Goal: Task Accomplishment & Management: Manage account settings

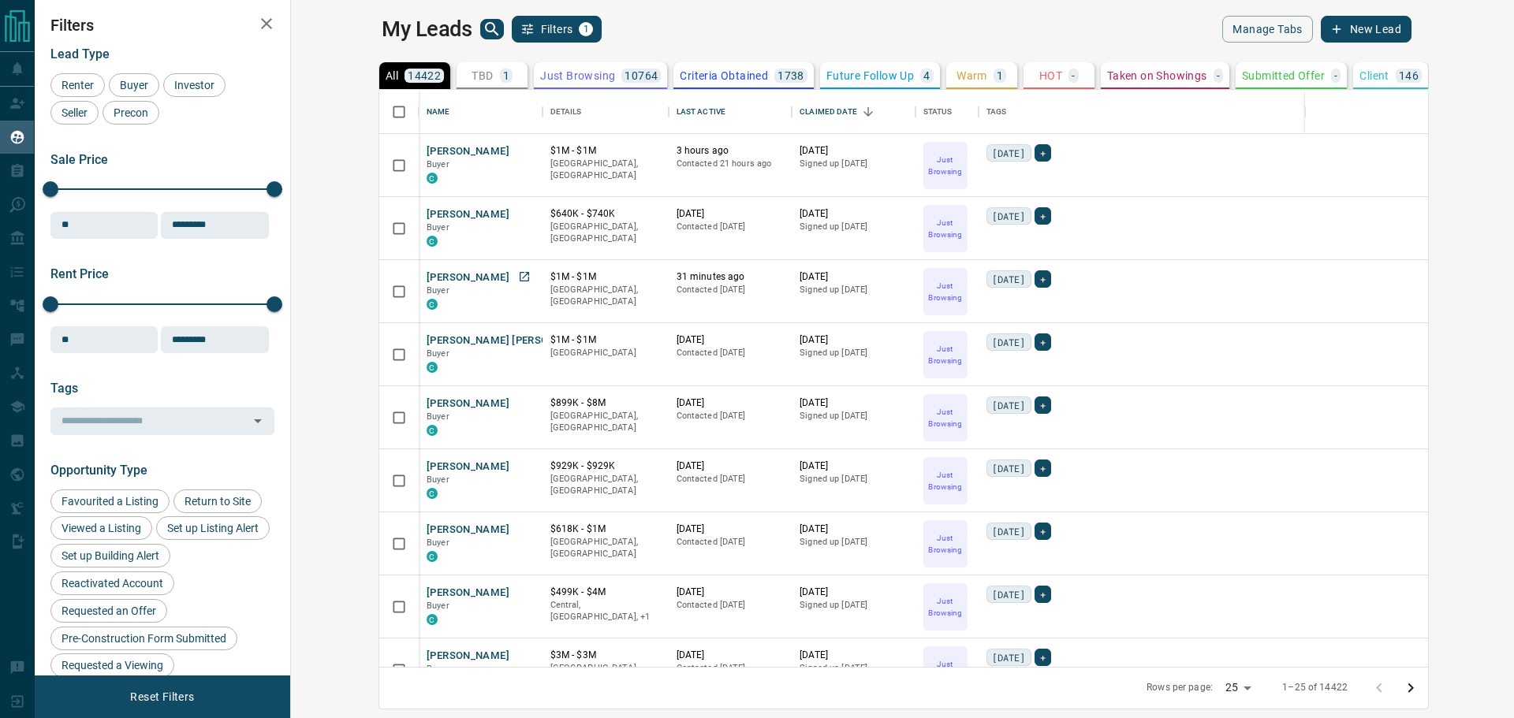
scroll to position [552, 0]
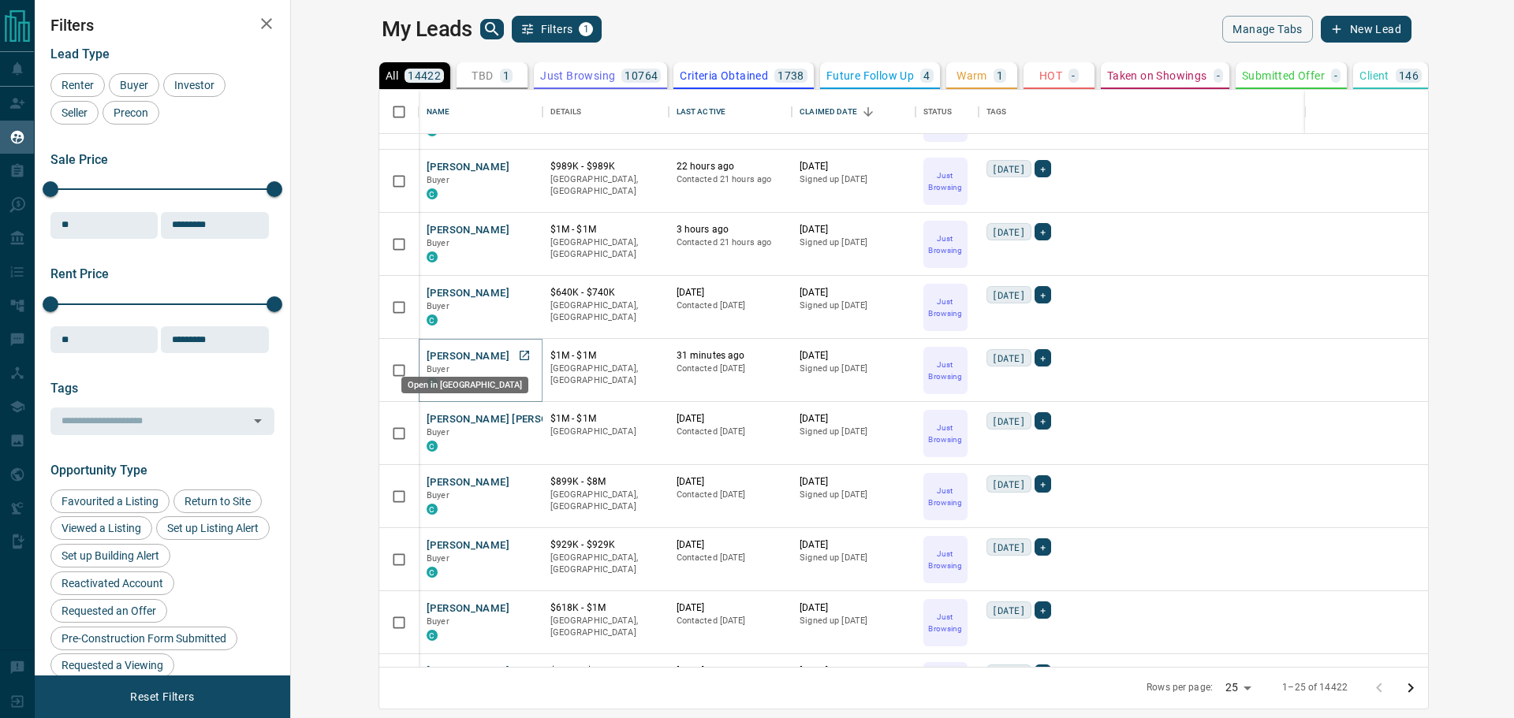
click at [519, 357] on icon "Open in New Tab" at bounding box center [523, 355] width 9 height 9
click at [518, 290] on icon "Open in New Tab" at bounding box center [524, 292] width 13 height 13
click at [518, 231] on icon "Open in New Tab" at bounding box center [524, 229] width 13 height 13
click at [514, 163] on link "Open in New Tab" at bounding box center [524, 166] width 20 height 20
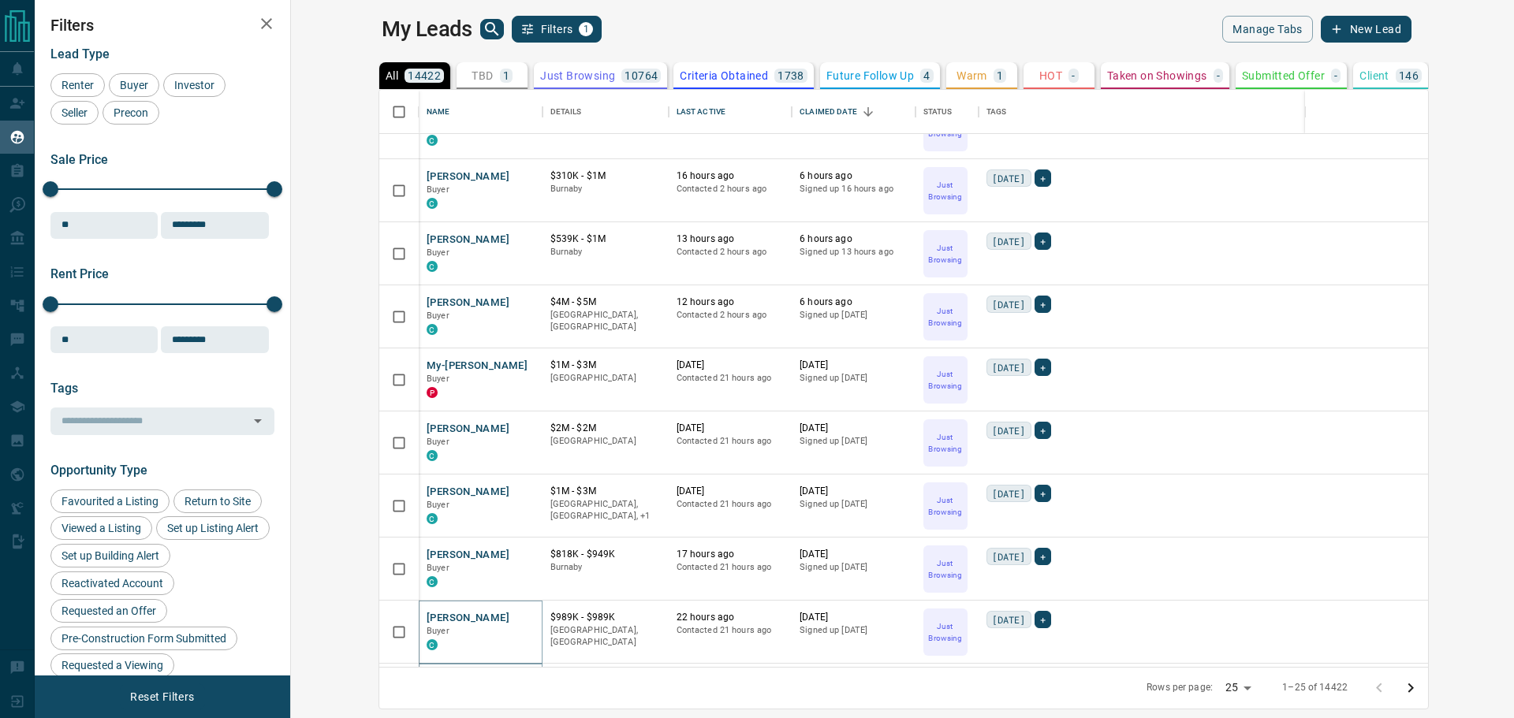
scroll to position [79, 0]
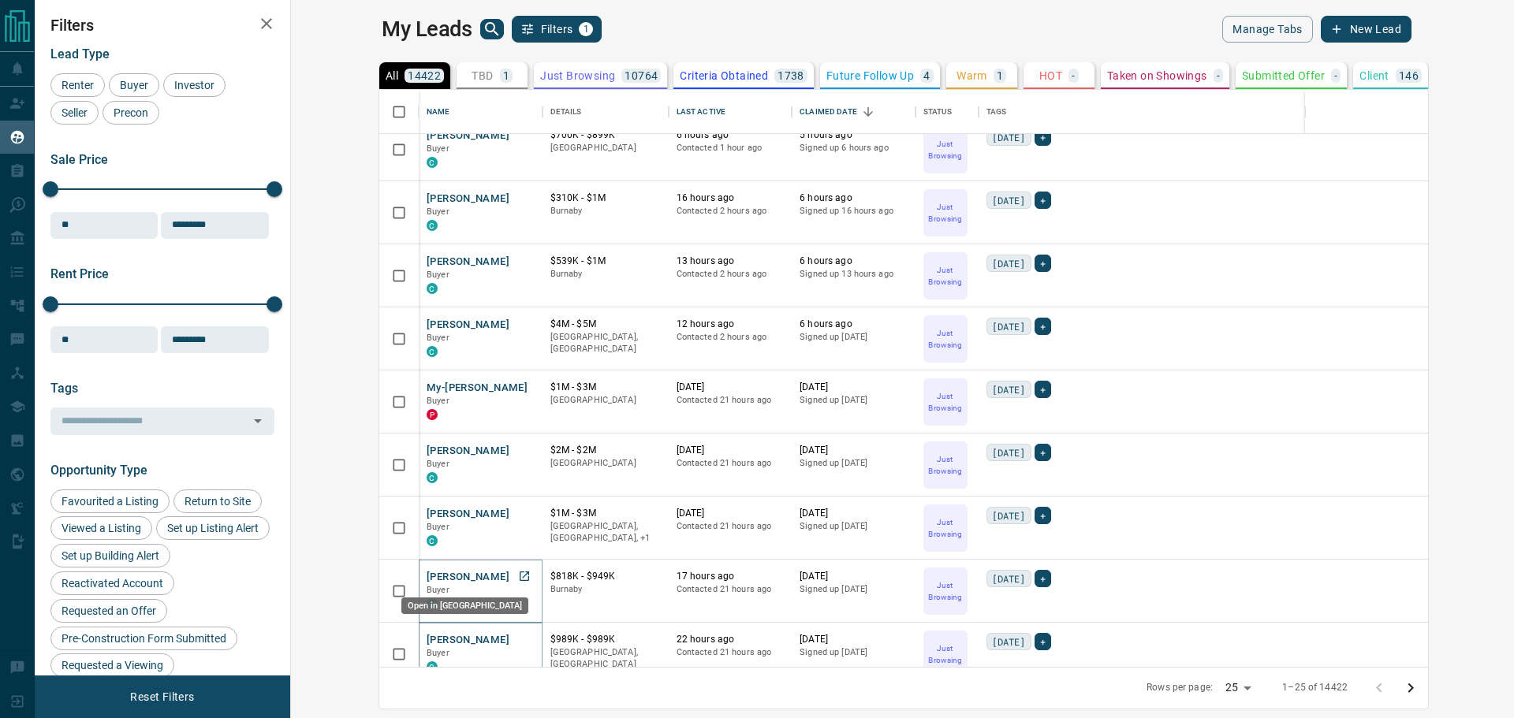
click at [519, 576] on icon "Open in New Tab" at bounding box center [523, 576] width 9 height 9
click at [519, 514] on icon "Open in New Tab" at bounding box center [523, 512] width 9 height 9
click at [519, 450] on icon "Open in New Tab" at bounding box center [523, 449] width 9 height 9
click at [518, 389] on icon "Open in New Tab" at bounding box center [524, 387] width 13 height 13
click at [519, 325] on icon "Open in New Tab" at bounding box center [523, 323] width 9 height 9
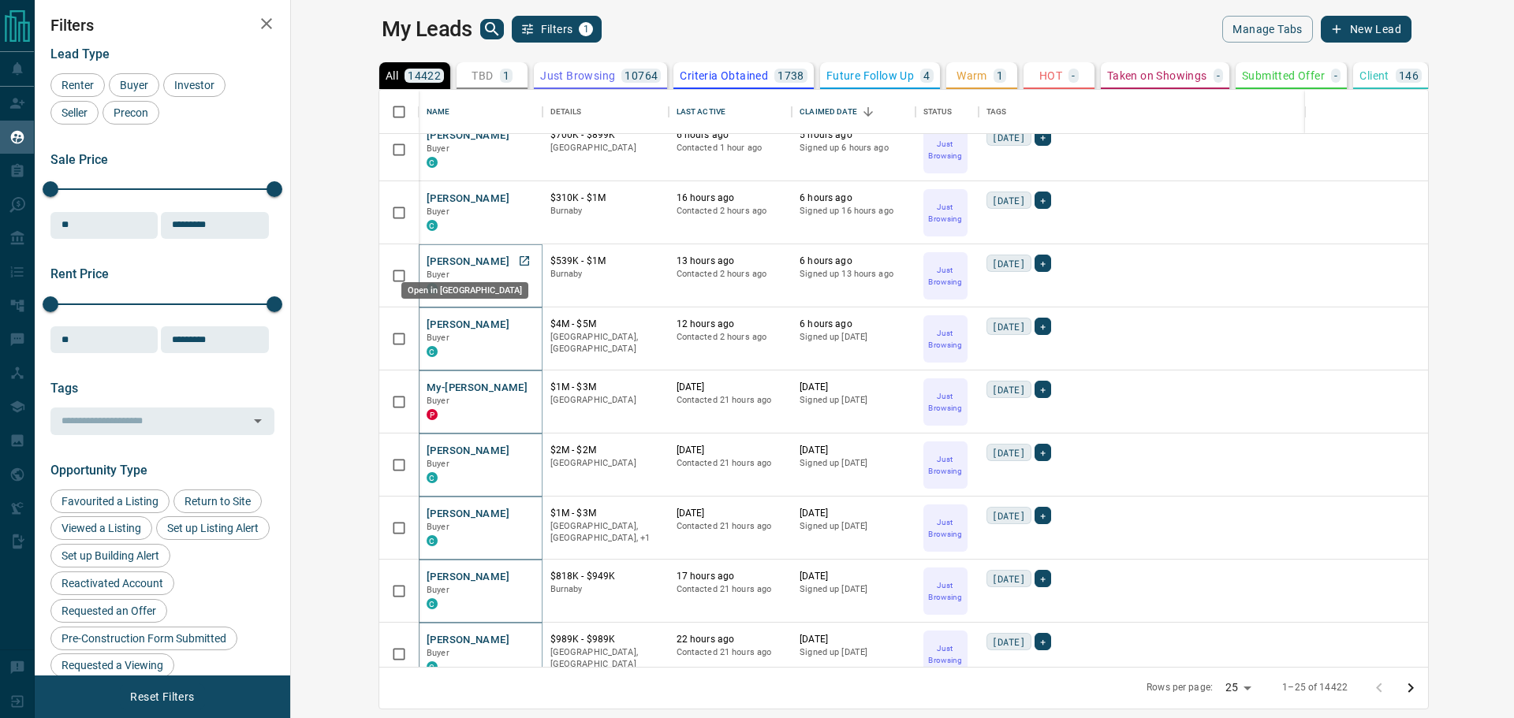
click at [519, 263] on icon "Open in New Tab" at bounding box center [523, 260] width 9 height 9
click at [518, 201] on icon "Open in New Tab" at bounding box center [524, 198] width 13 height 13
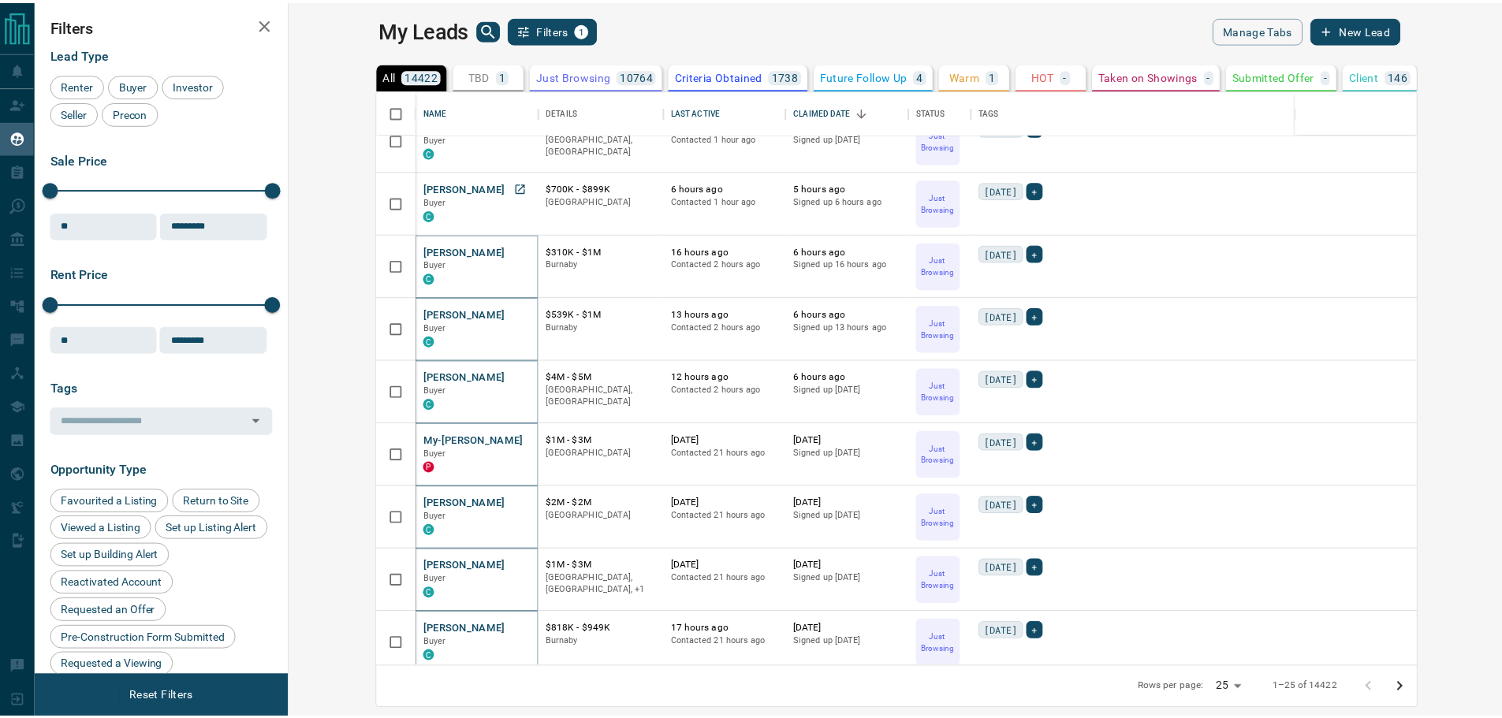
scroll to position [0, 0]
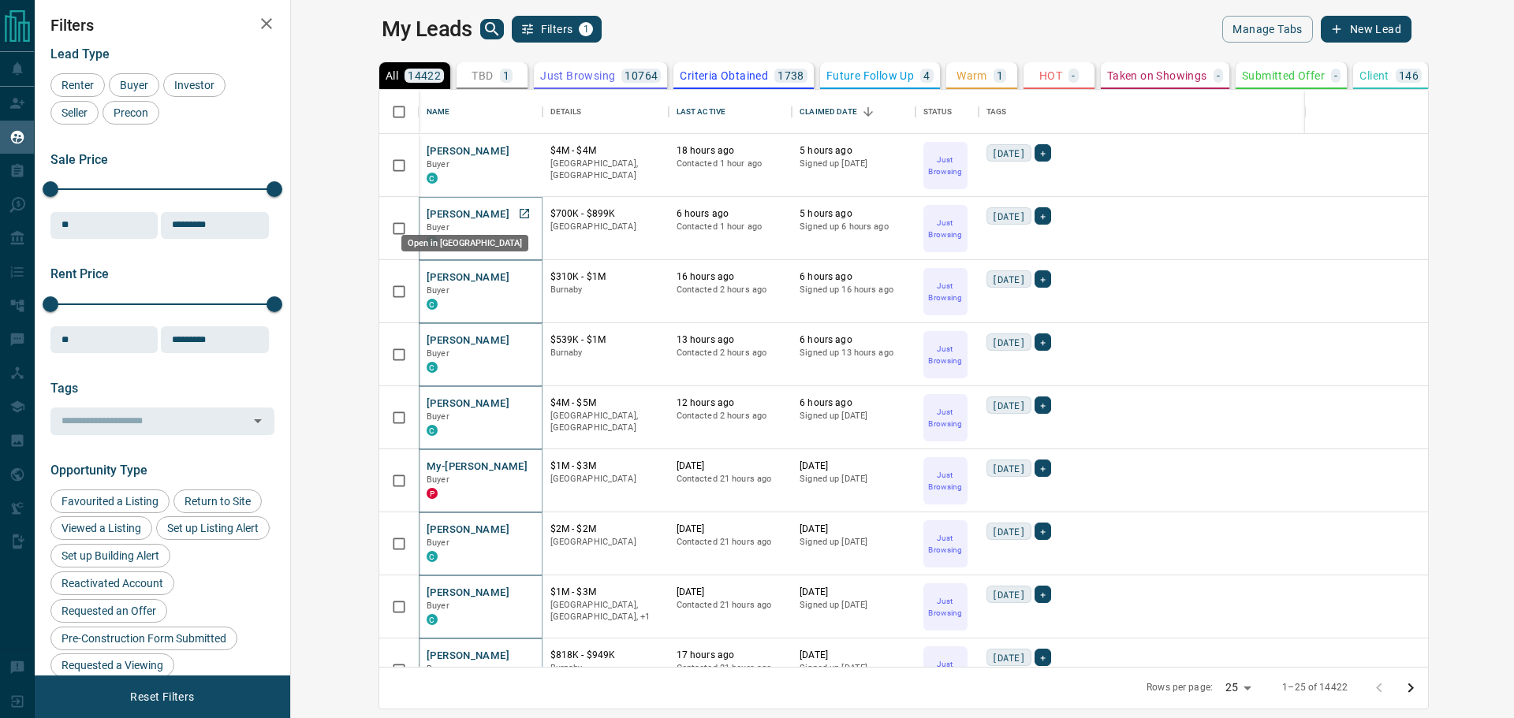
click at [518, 216] on icon "Open in New Tab" at bounding box center [524, 213] width 13 height 13
click at [518, 152] on icon "Open in New Tab" at bounding box center [524, 150] width 13 height 13
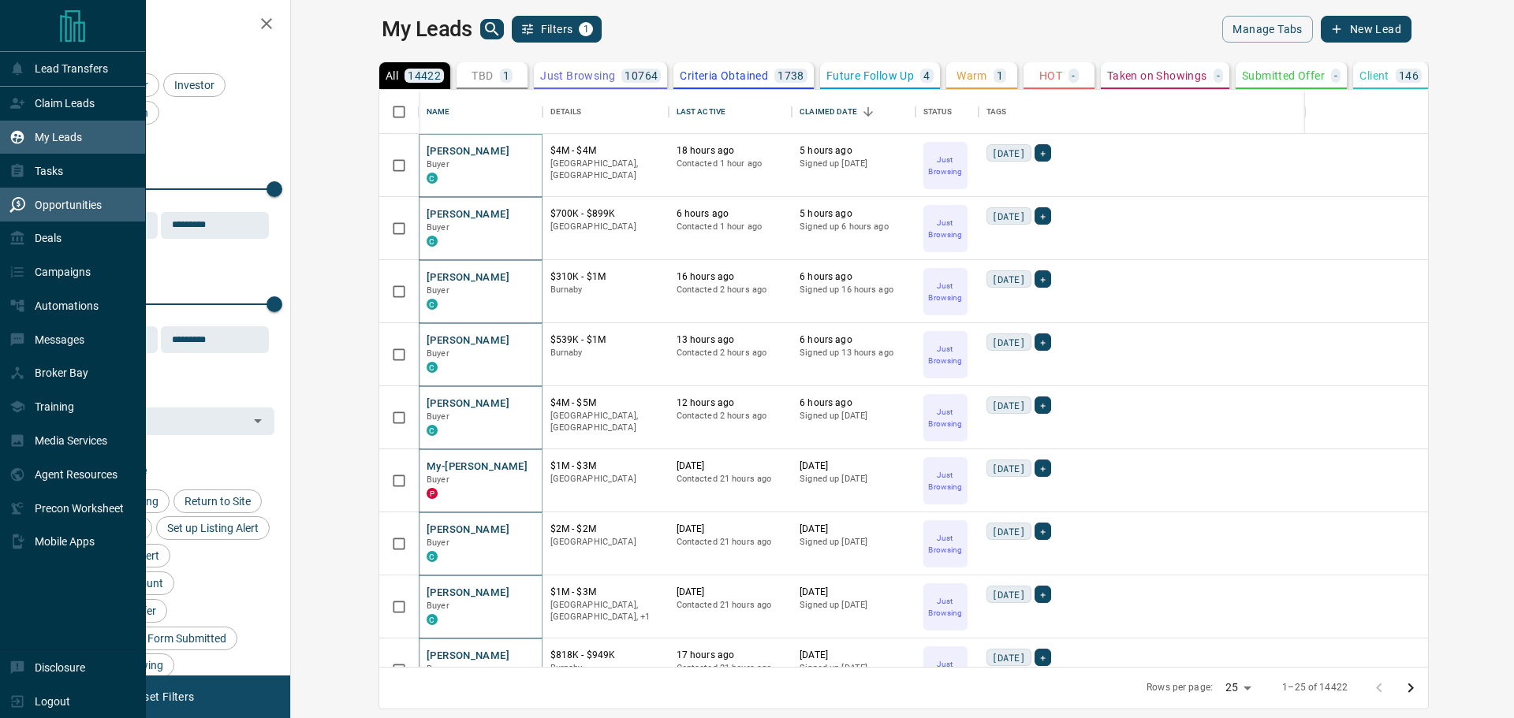
click at [73, 211] on p "Opportunities" at bounding box center [68, 205] width 67 height 13
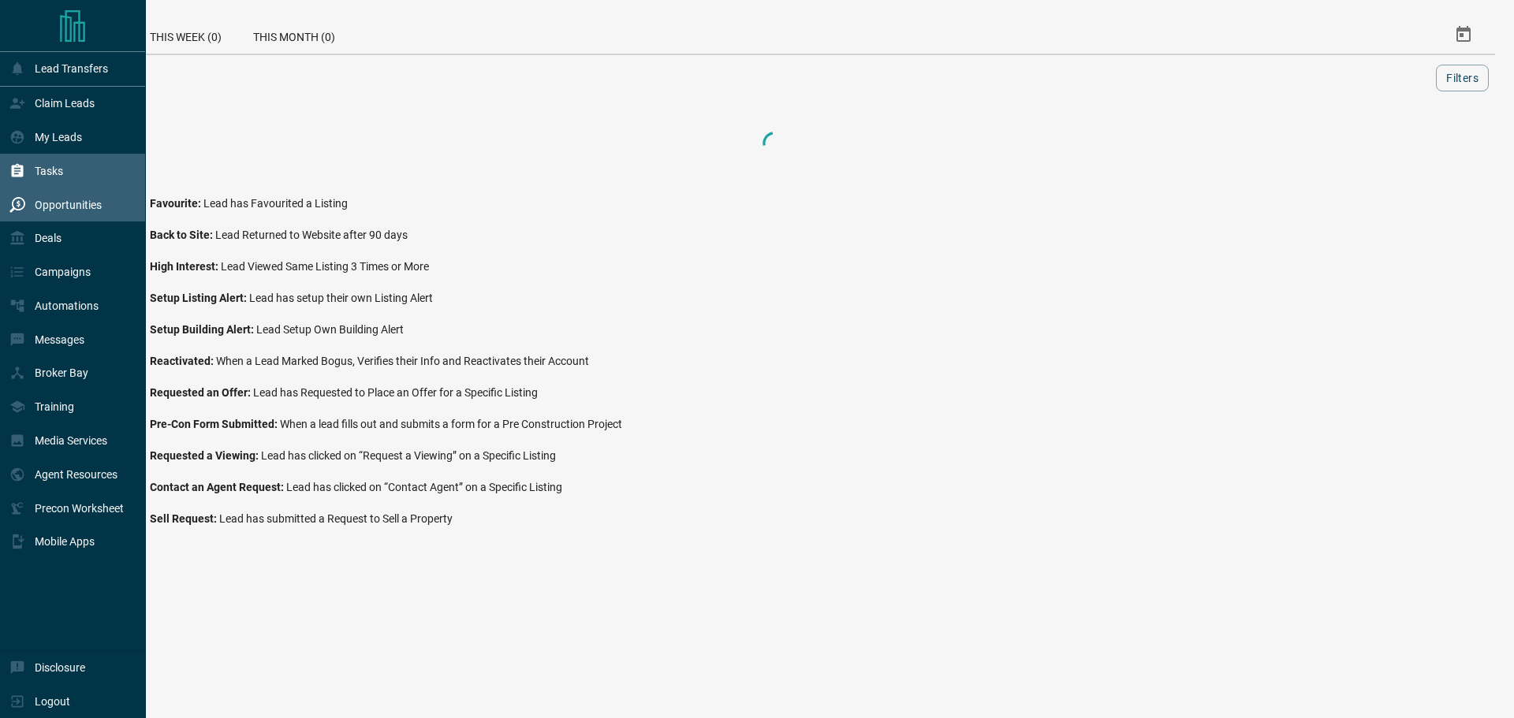
click at [69, 178] on div "Tasks" at bounding box center [73, 171] width 146 height 34
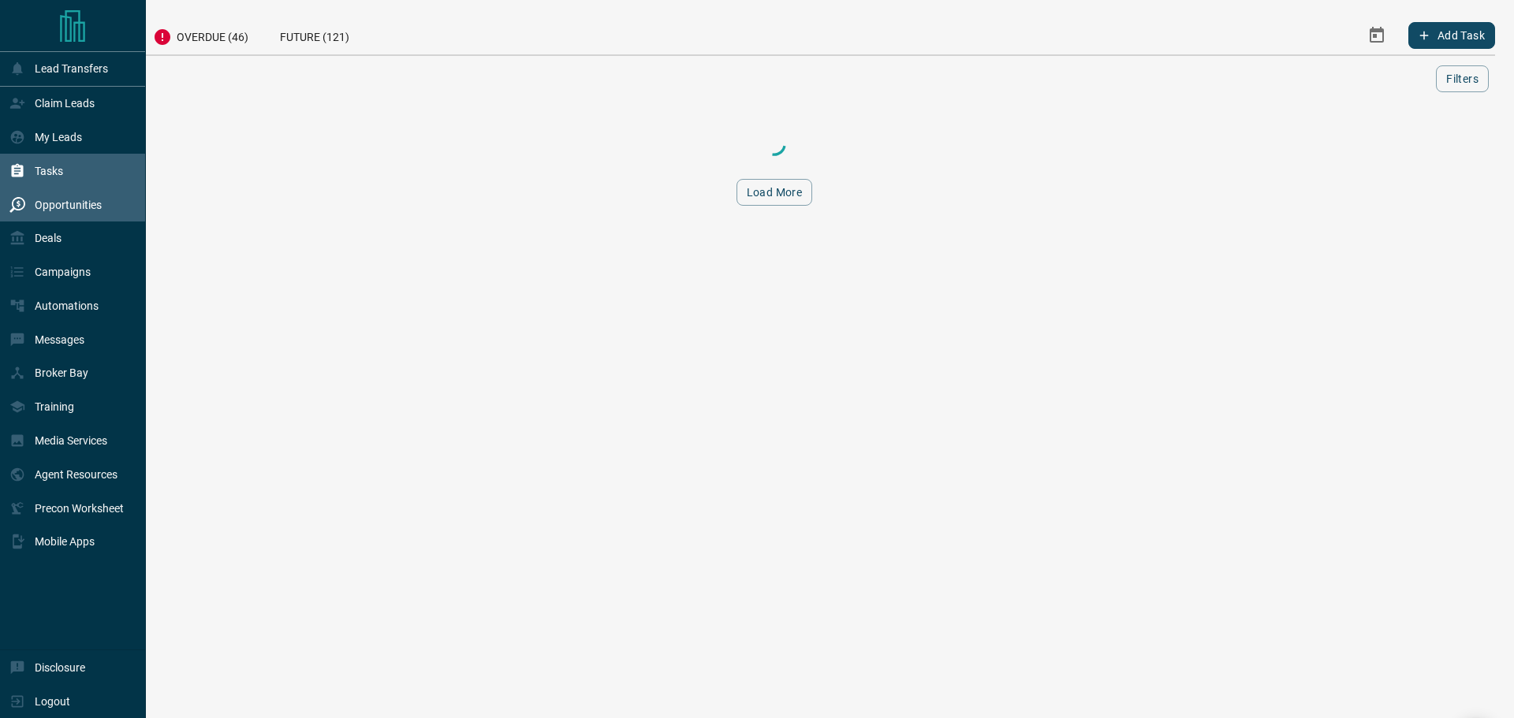
click at [65, 200] on div "Opportunities" at bounding box center [55, 205] width 92 height 26
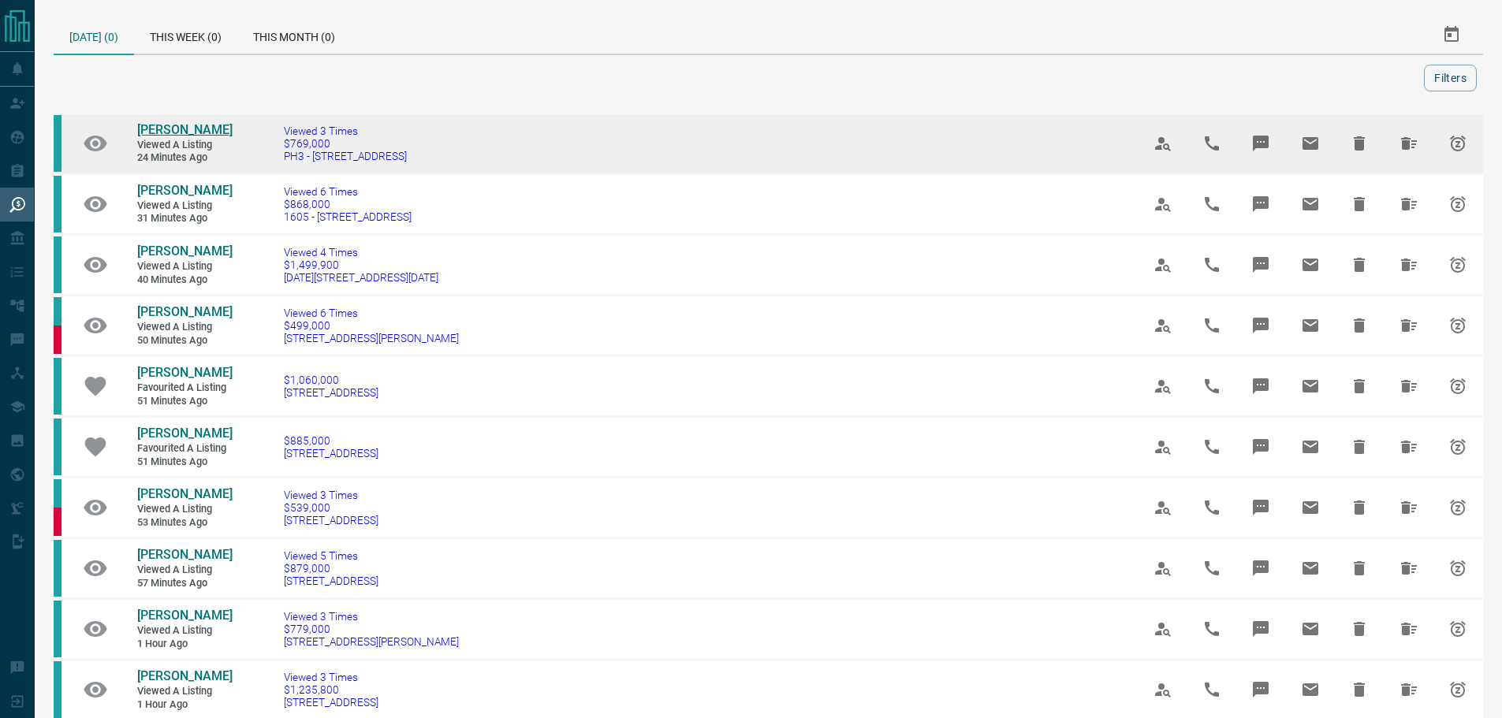
click at [169, 134] on span "[PERSON_NAME]" at bounding box center [184, 129] width 95 height 15
click at [1410, 143] on icon "Hide All from Briana Guise" at bounding box center [1409, 143] width 16 height 13
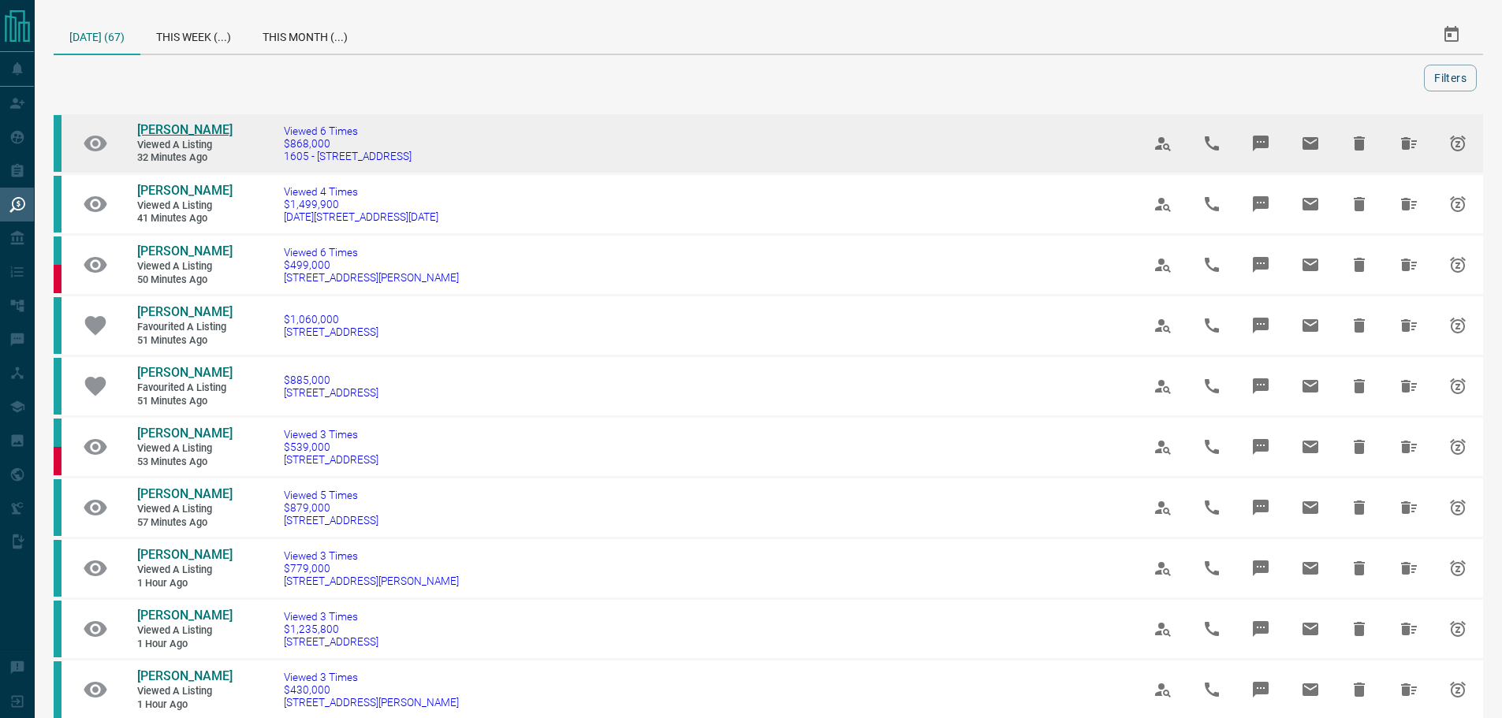
click at [184, 128] on span "[PERSON_NAME]" at bounding box center [184, 129] width 95 height 15
click at [1410, 139] on icon "Hide All from Wendy Tam" at bounding box center [1409, 143] width 16 height 13
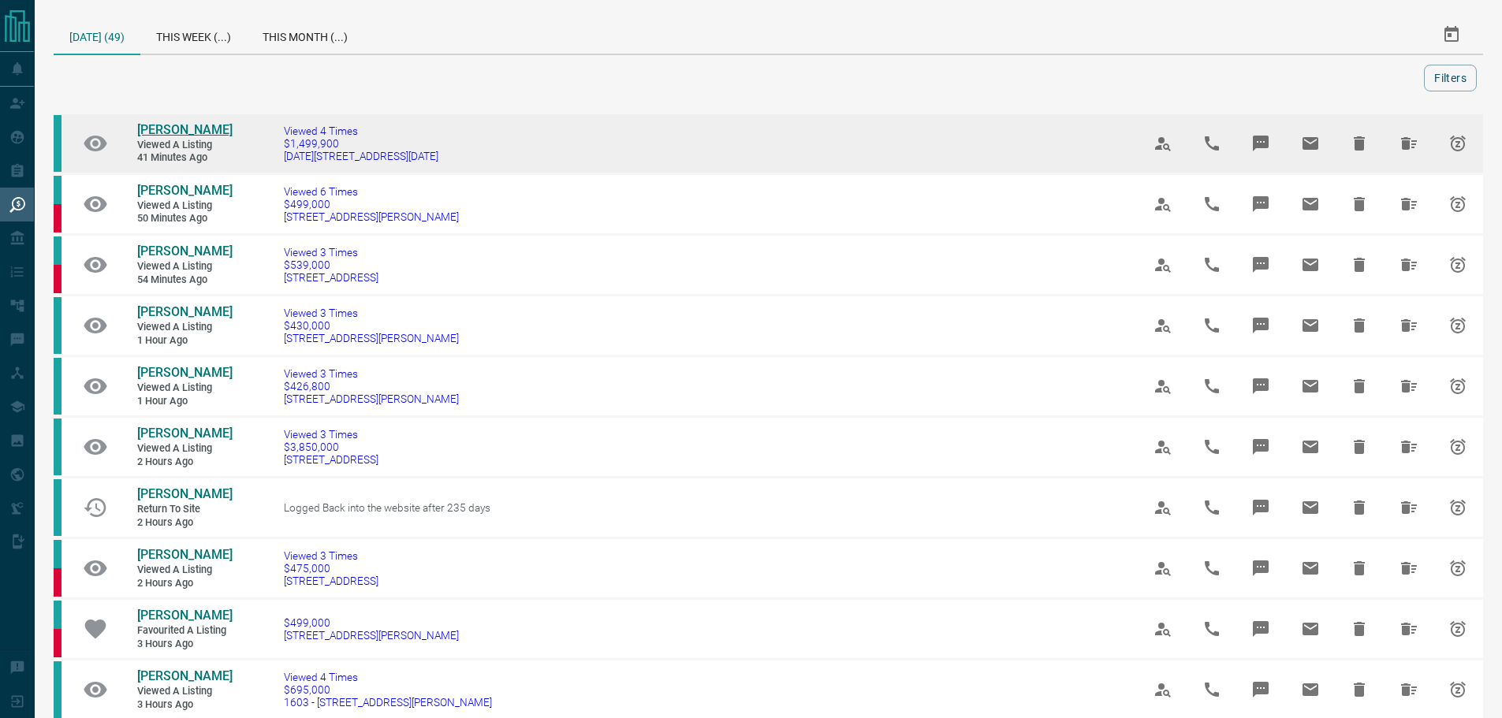
click at [149, 125] on span "[PERSON_NAME]" at bounding box center [184, 129] width 95 height 15
click at [1405, 143] on icon "Hide All from Simão Bertoldo" at bounding box center [1408, 143] width 19 height 19
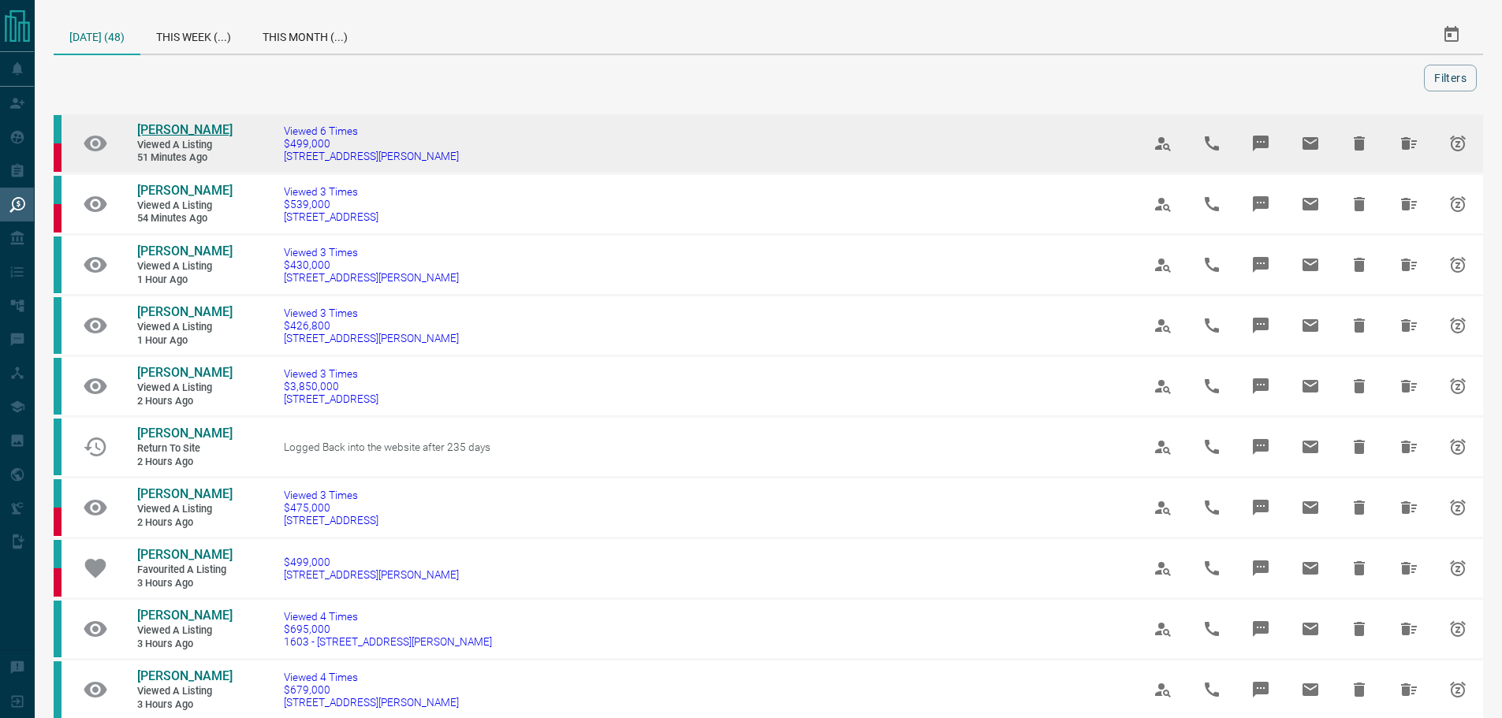
click at [184, 137] on span "[PERSON_NAME]" at bounding box center [184, 129] width 95 height 15
click at [1410, 147] on icon "Hide All from Thushya Thurairatnam" at bounding box center [1409, 143] width 16 height 13
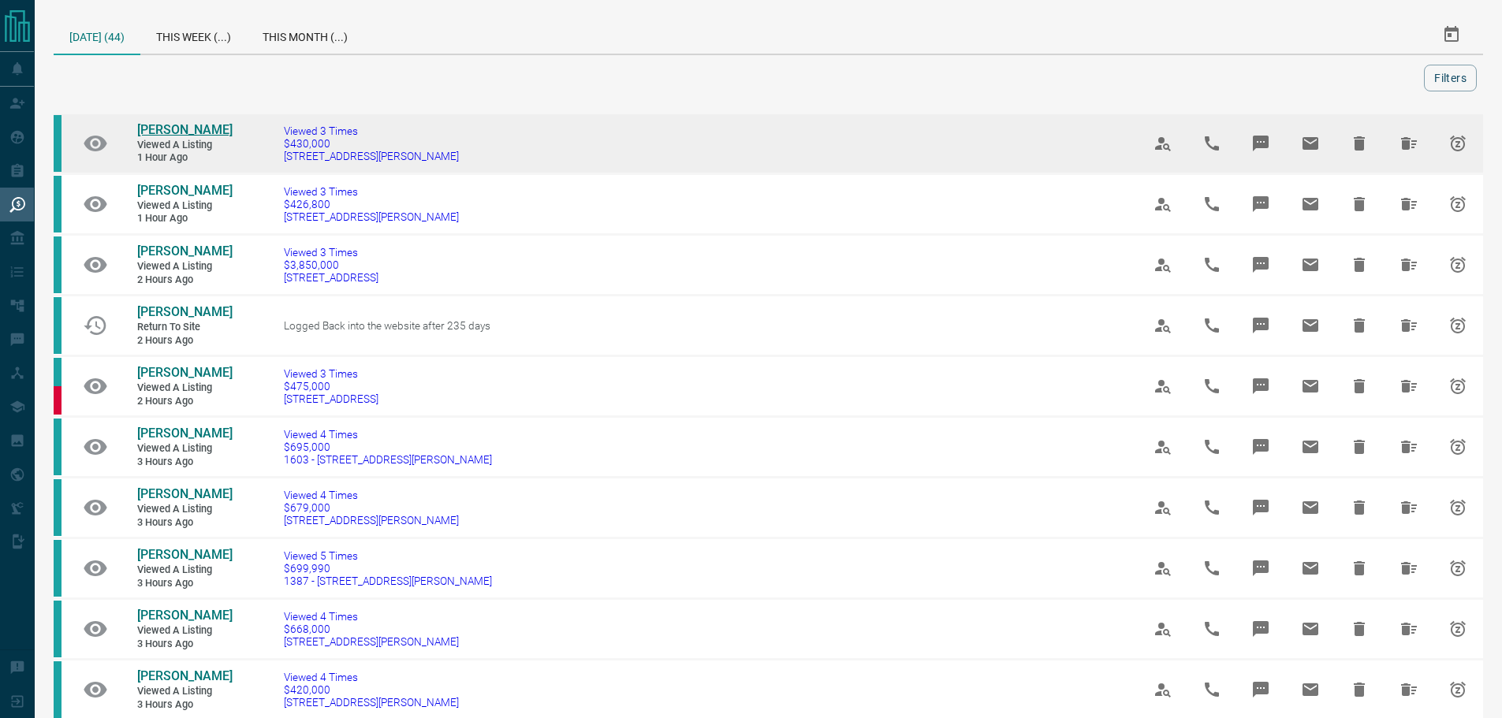
click at [175, 129] on span "[PERSON_NAME]" at bounding box center [184, 129] width 95 height 15
click at [1399, 147] on icon "Hide All from Andres Munar" at bounding box center [1408, 143] width 19 height 19
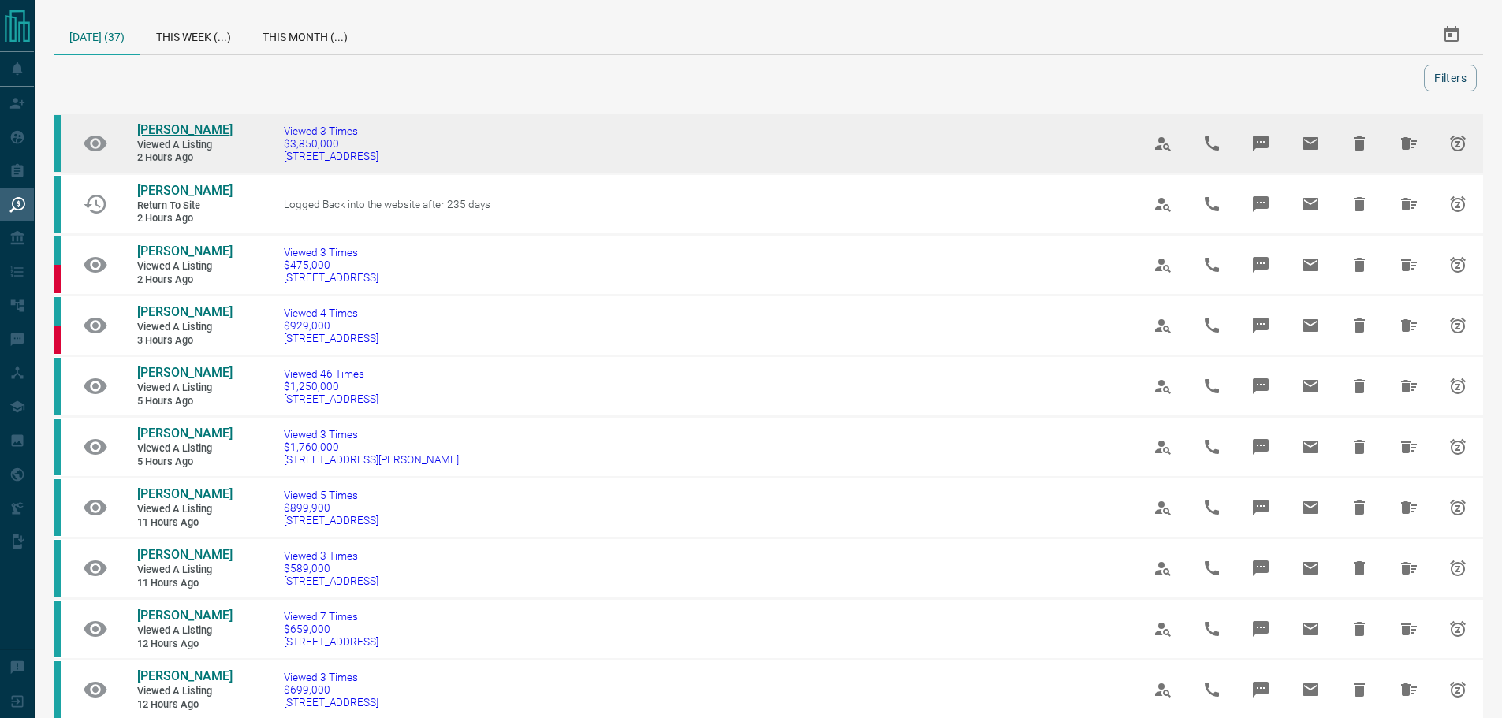
click at [141, 132] on span "[PERSON_NAME]" at bounding box center [184, 129] width 95 height 15
click at [1417, 147] on icon "Hide All from Felix Chiu" at bounding box center [1408, 143] width 19 height 19
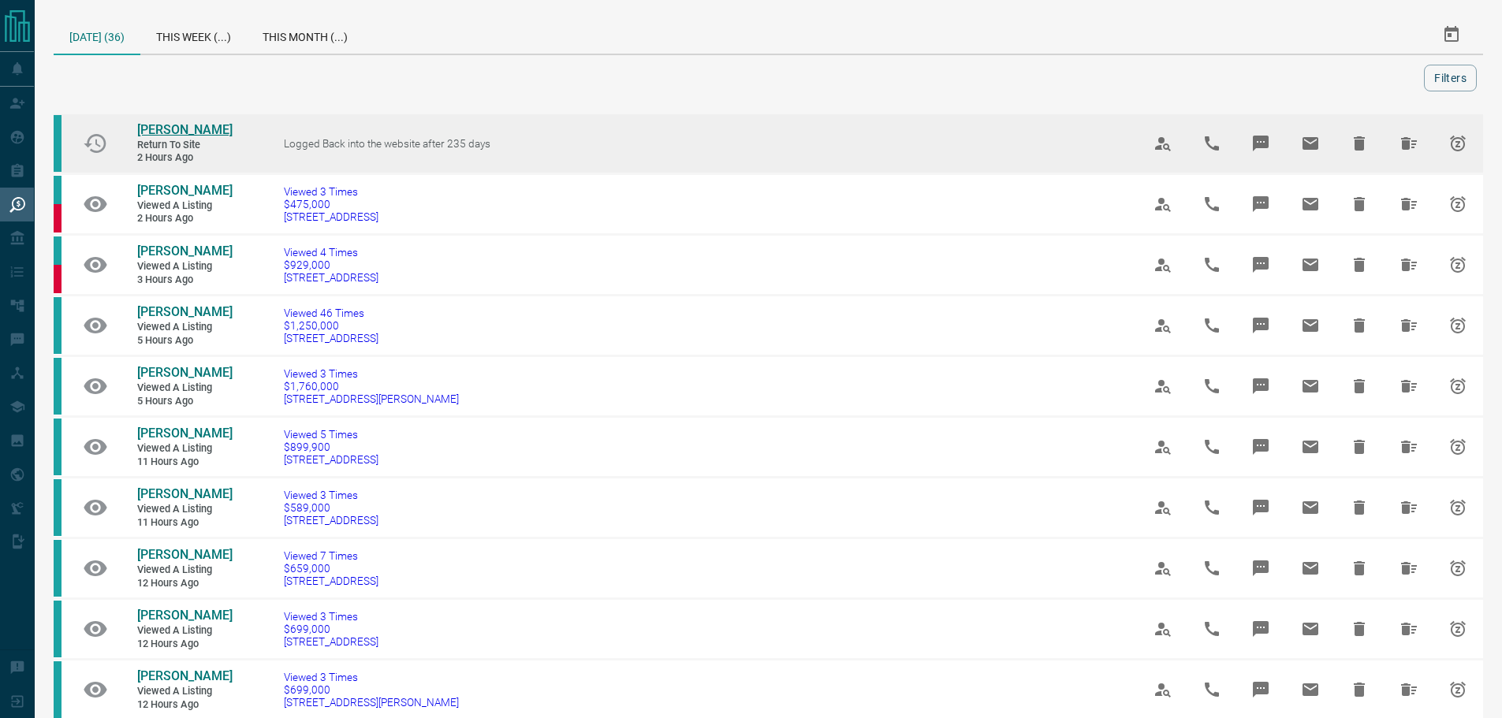
click at [182, 129] on span "[PERSON_NAME]" at bounding box center [184, 129] width 95 height 15
click at [1413, 139] on icon "Hide All from Jonah Killam" at bounding box center [1408, 143] width 19 height 19
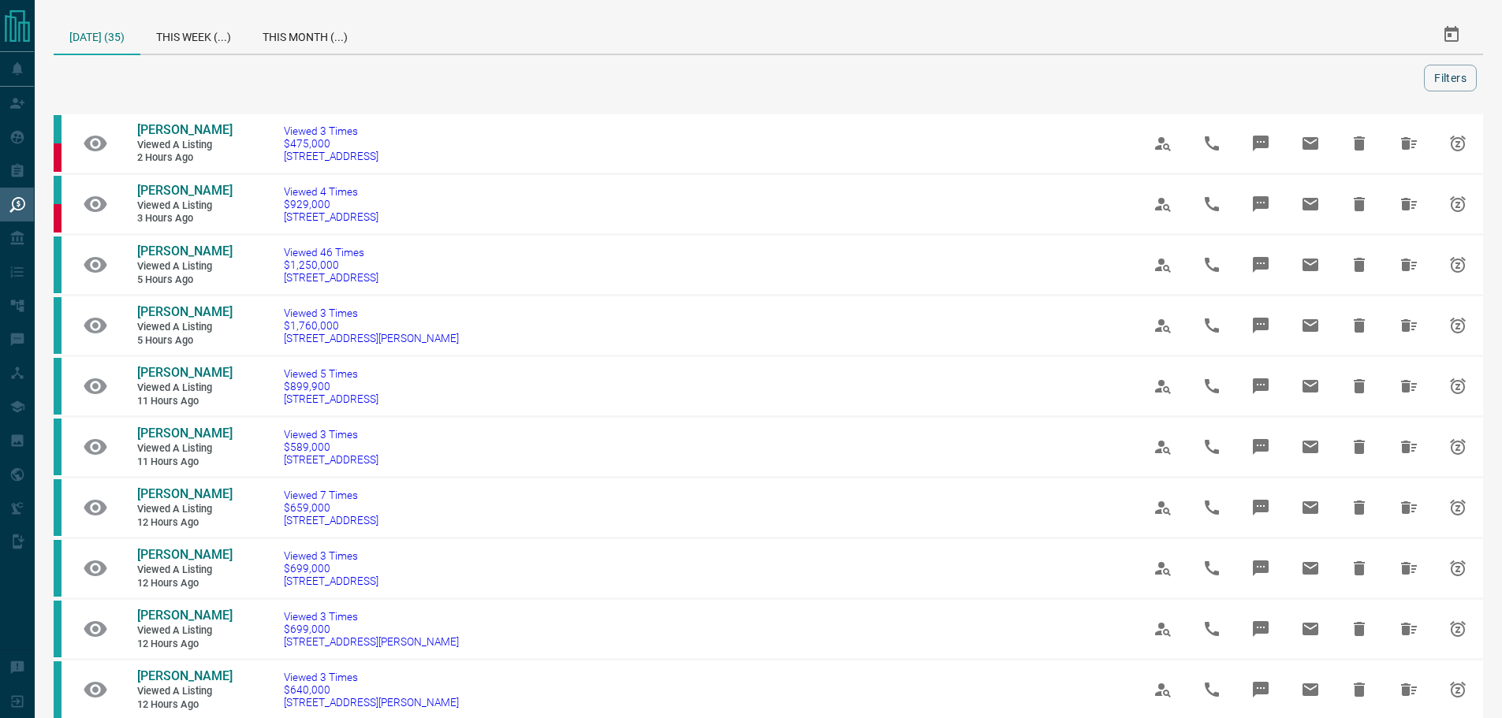
click at [742, 61] on div "[DATE] (35) This Week (...) This Month (...) Filters" at bounding box center [768, 54] width 1429 height 76
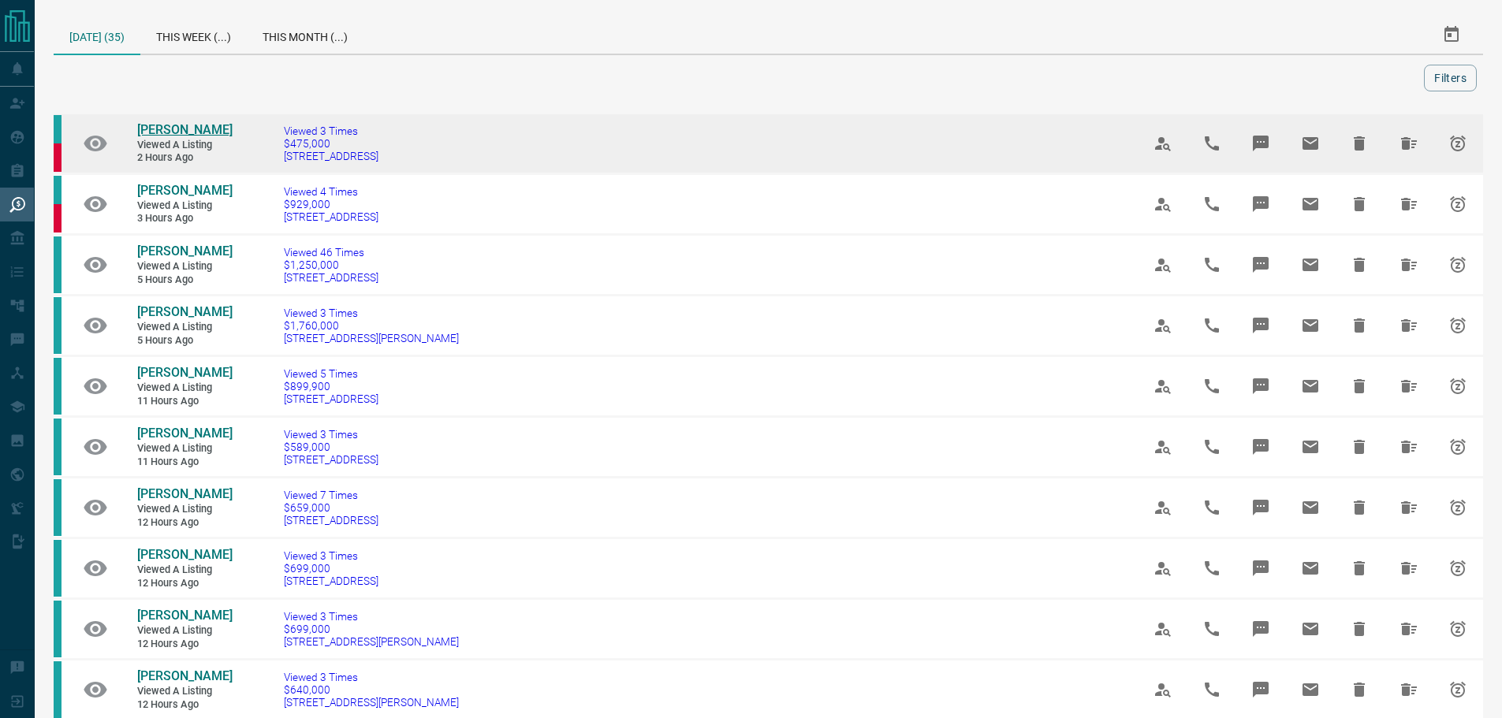
click at [191, 125] on span "[PERSON_NAME]" at bounding box center [184, 129] width 95 height 15
click at [1402, 147] on icon "Hide All from Julianne Park" at bounding box center [1409, 143] width 16 height 13
click at [143, 125] on span "[PERSON_NAME]" at bounding box center [184, 129] width 95 height 15
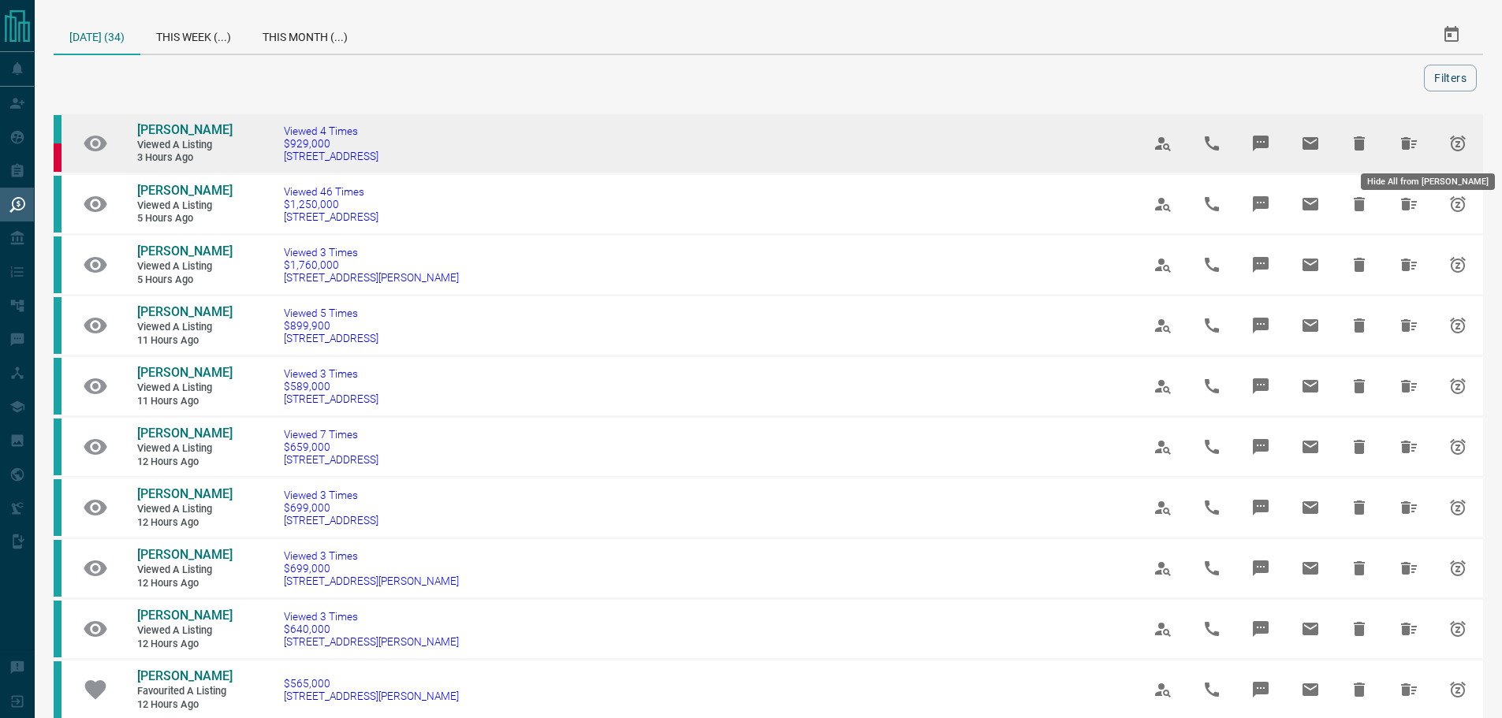
click at [1401, 140] on icon "Hide All from Tony Yu" at bounding box center [1408, 143] width 19 height 19
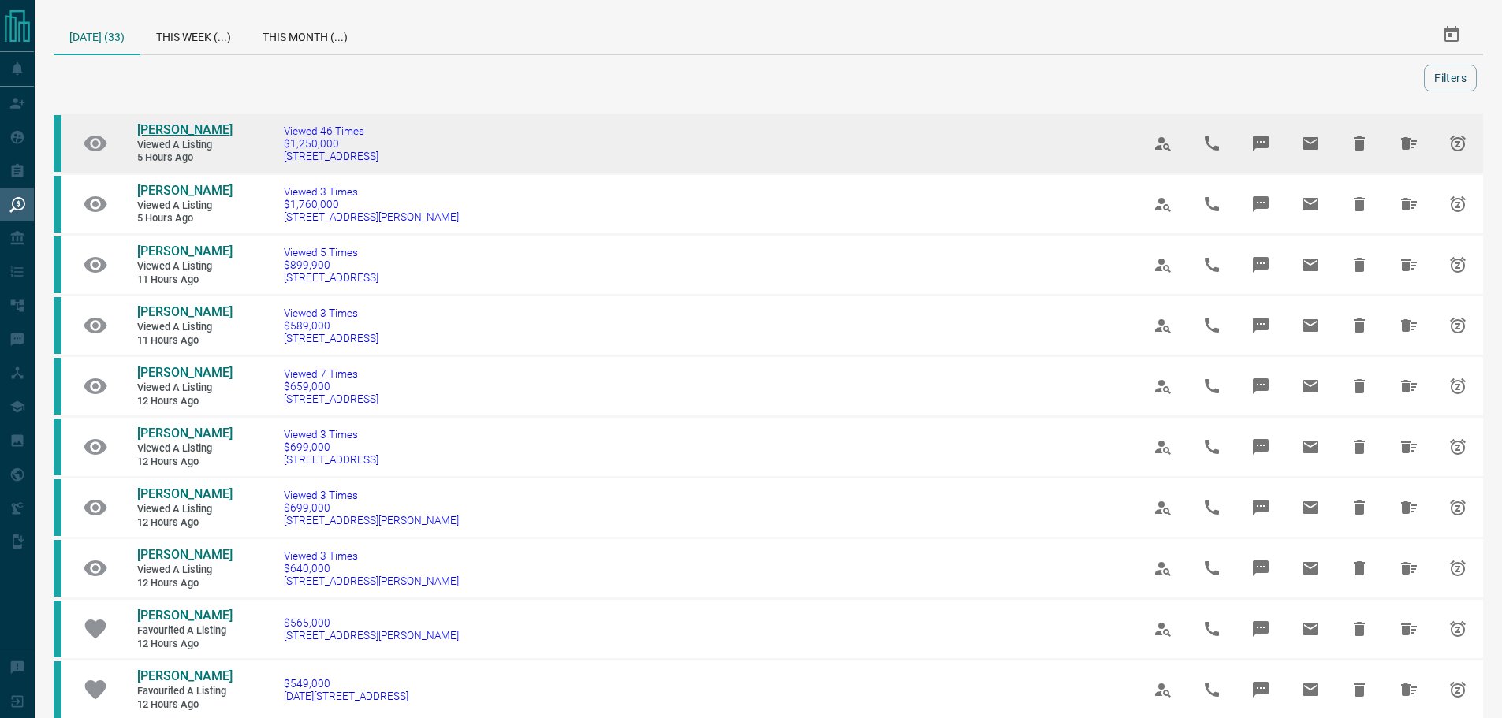
click at [162, 132] on span "[PERSON_NAME]" at bounding box center [184, 129] width 95 height 15
click at [1406, 151] on icon "Hide All from Shirley Woo" at bounding box center [1408, 143] width 19 height 19
click at [167, 134] on span "[PERSON_NAME]" at bounding box center [184, 129] width 95 height 15
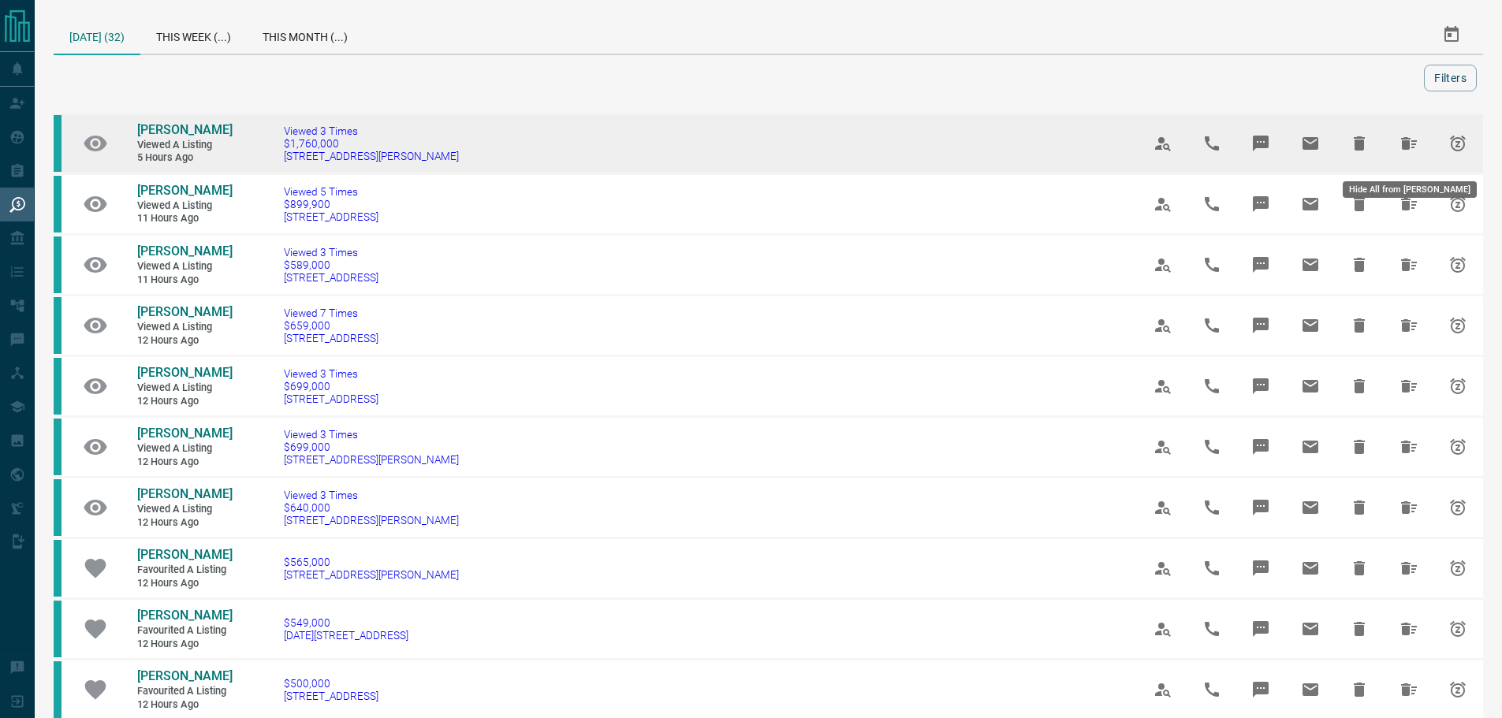
click at [1404, 144] on icon "Hide All from Joenalyn Castillo" at bounding box center [1408, 143] width 19 height 19
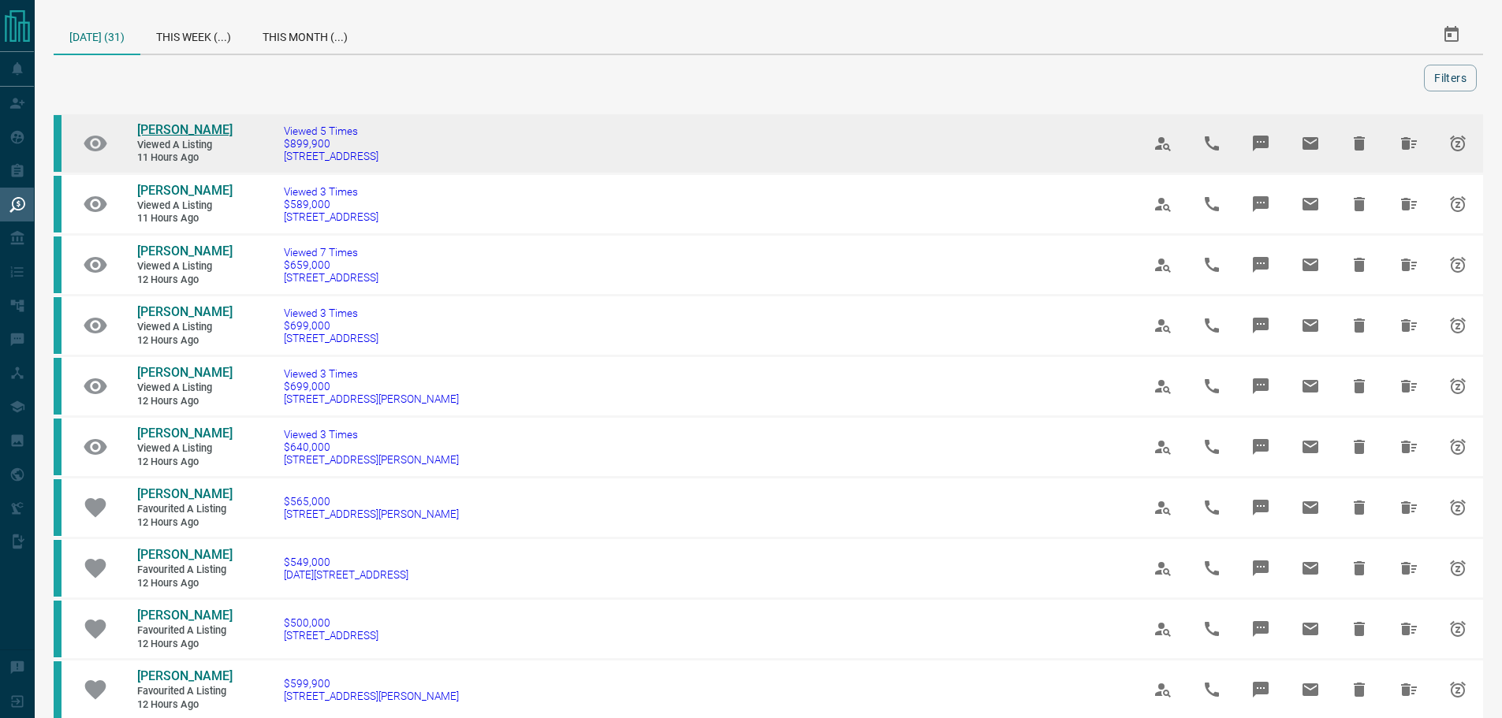
click at [175, 128] on span "[PERSON_NAME]" at bounding box center [184, 129] width 95 height 15
click at [1408, 146] on icon "Hide All from Yvonne Oh" at bounding box center [1409, 143] width 16 height 13
click at [190, 122] on span "[PERSON_NAME]" at bounding box center [184, 129] width 95 height 15
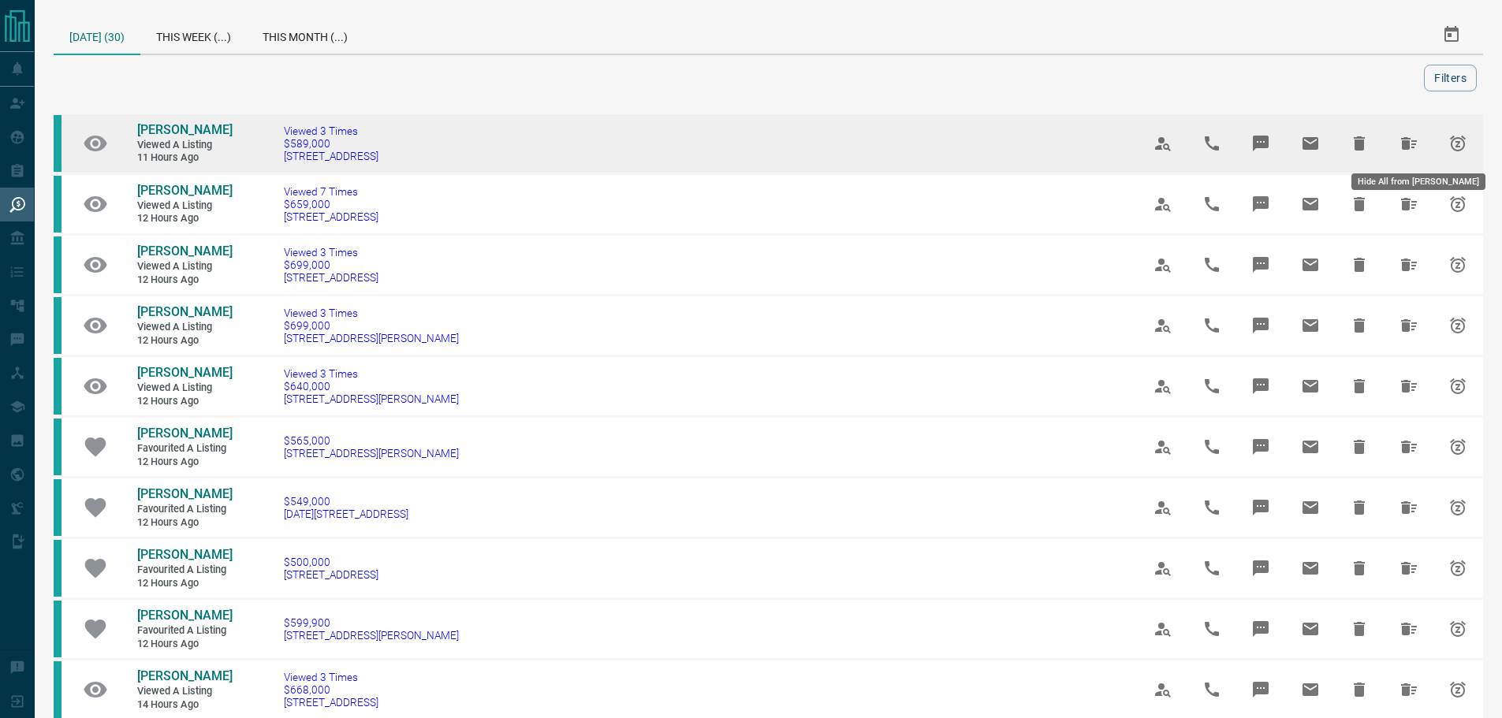
click at [1412, 148] on icon "Hide All from Darlene Rigo" at bounding box center [1409, 143] width 16 height 13
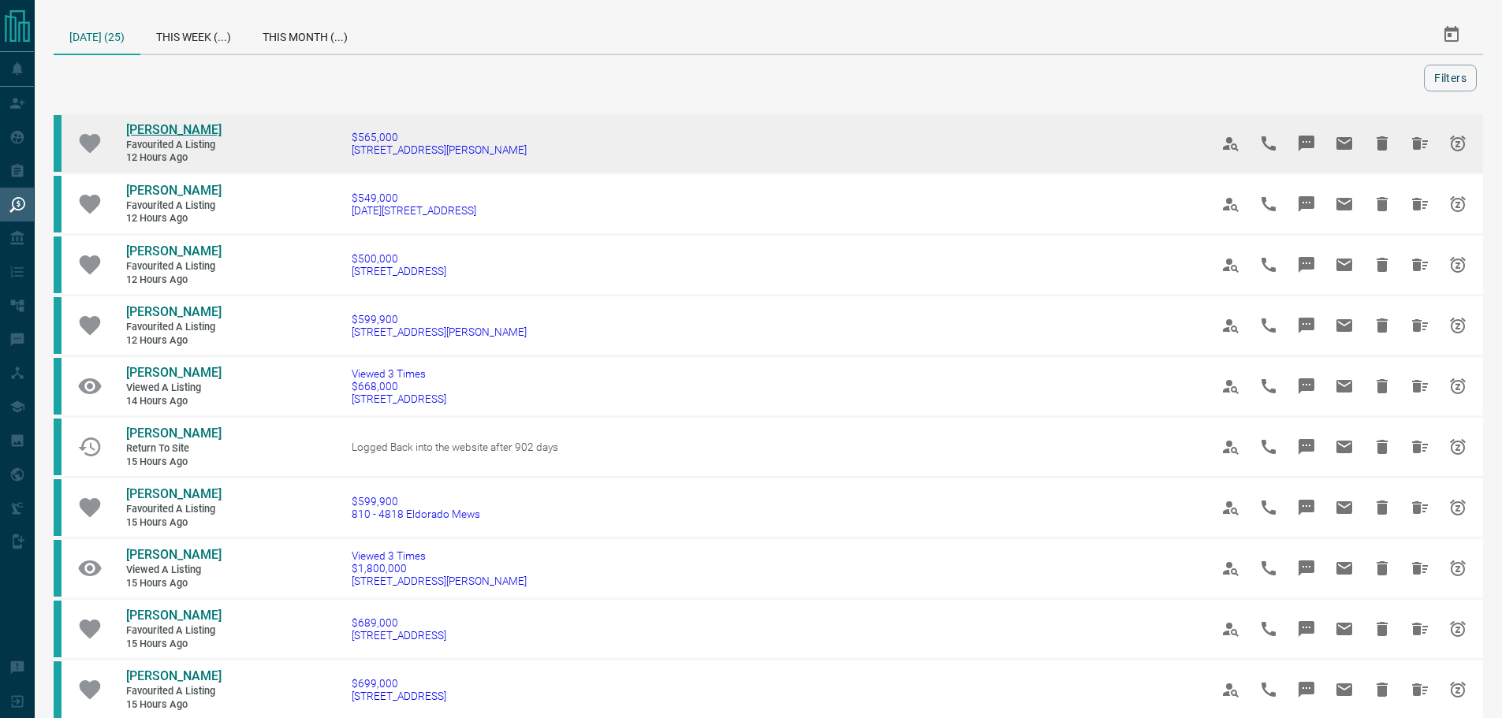
click at [165, 130] on span "[PERSON_NAME]" at bounding box center [173, 129] width 95 height 15
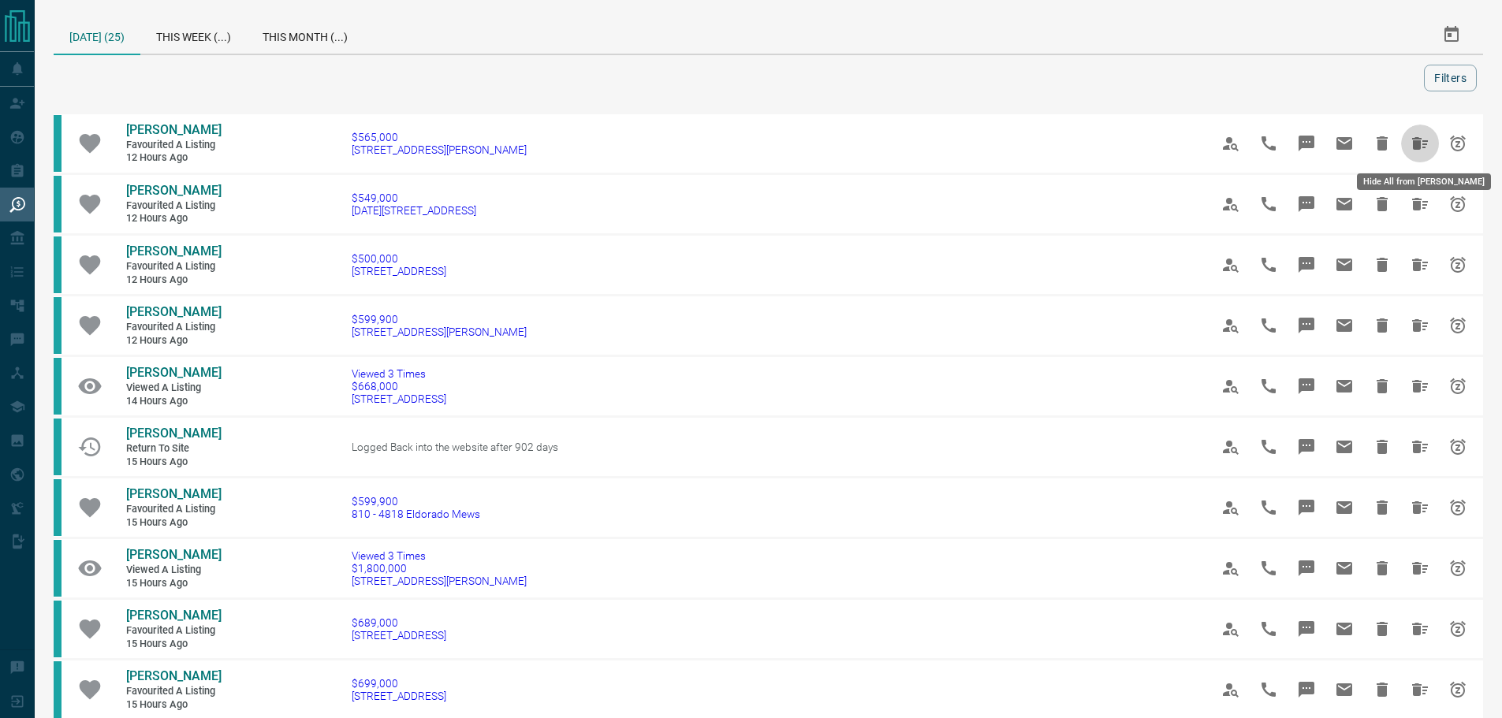
click at [1401, 151] on button "Hide All from Haelee Kim" at bounding box center [1420, 144] width 38 height 38
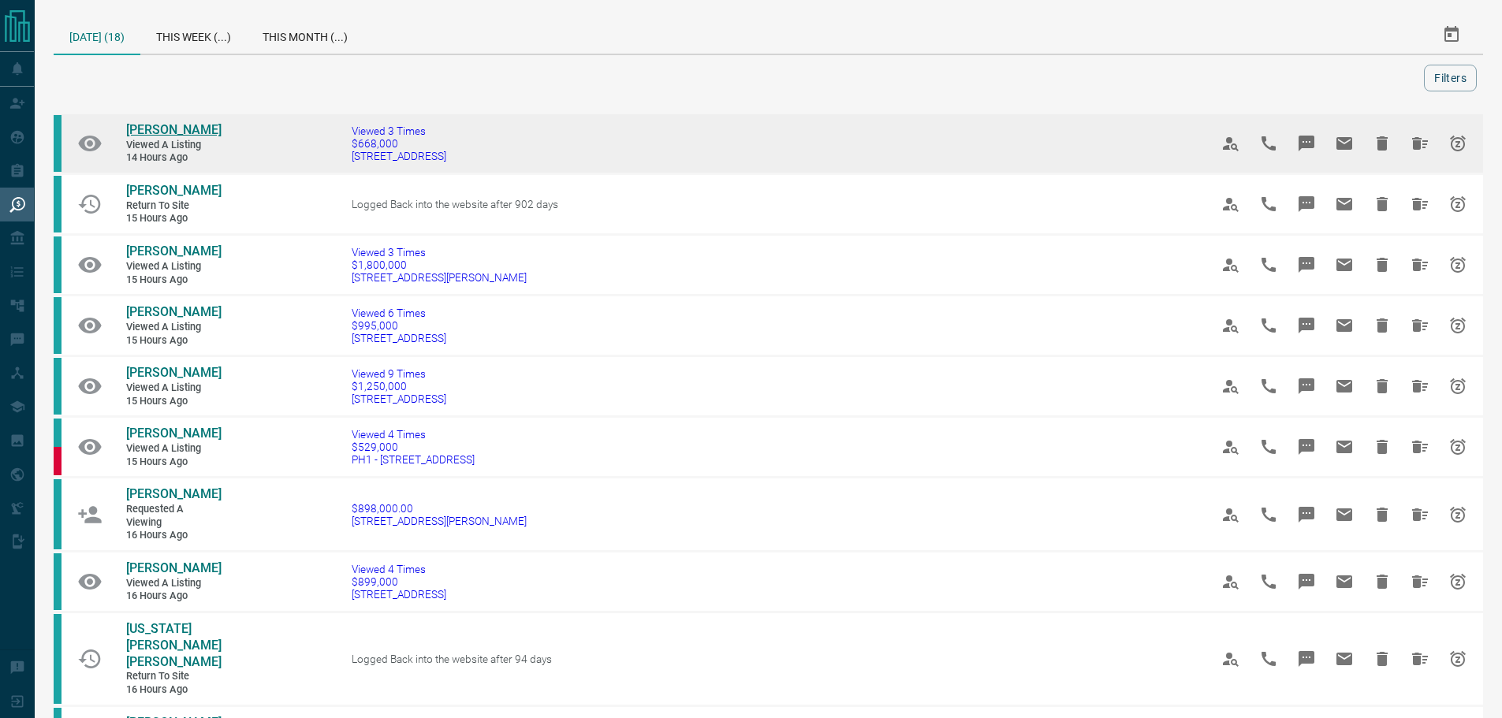
click at [142, 129] on span "[PERSON_NAME]" at bounding box center [173, 129] width 95 height 15
click at [1419, 148] on icon "Hide All from Salome Mui" at bounding box center [1419, 143] width 19 height 19
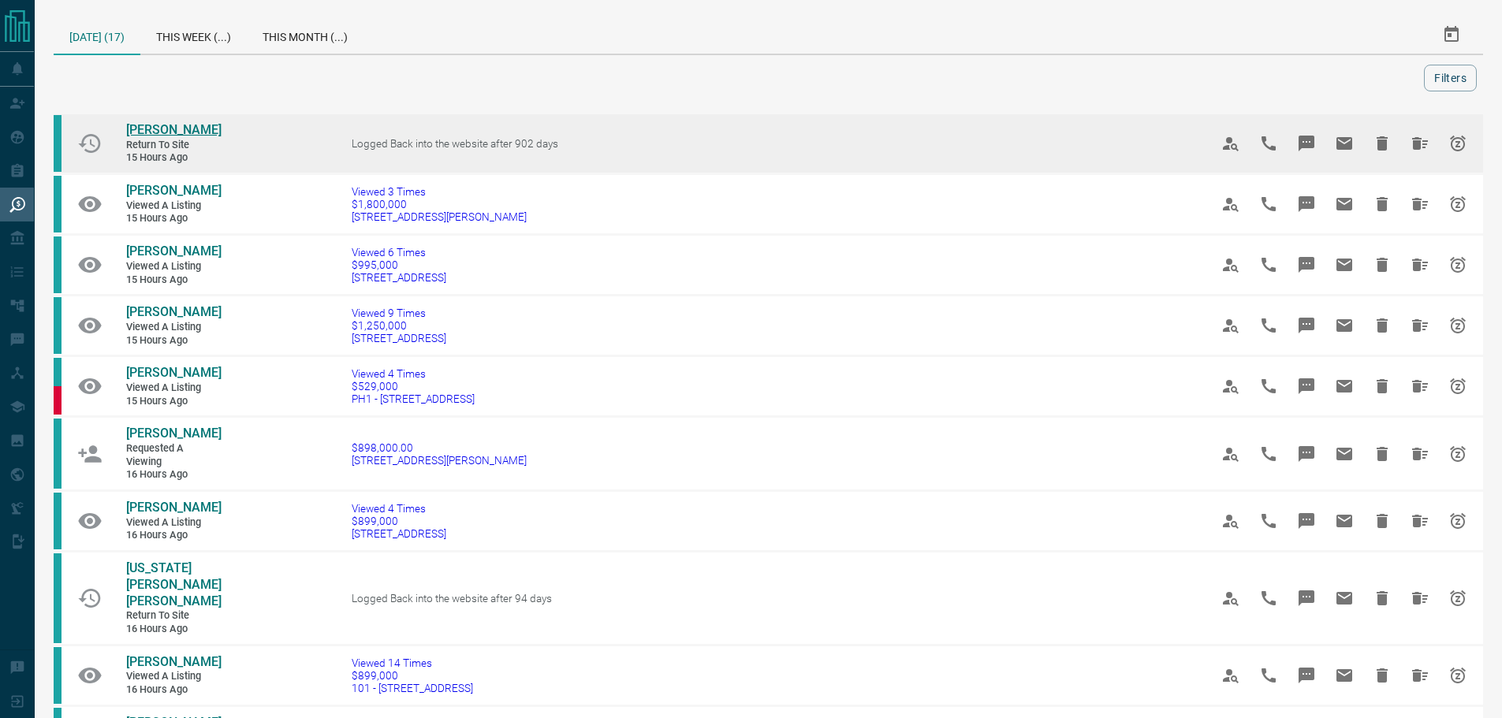
click at [183, 128] on span "[PERSON_NAME]" at bounding box center [173, 129] width 95 height 15
click at [1413, 143] on icon "Hide All from Devon Zhao" at bounding box center [1420, 143] width 16 height 13
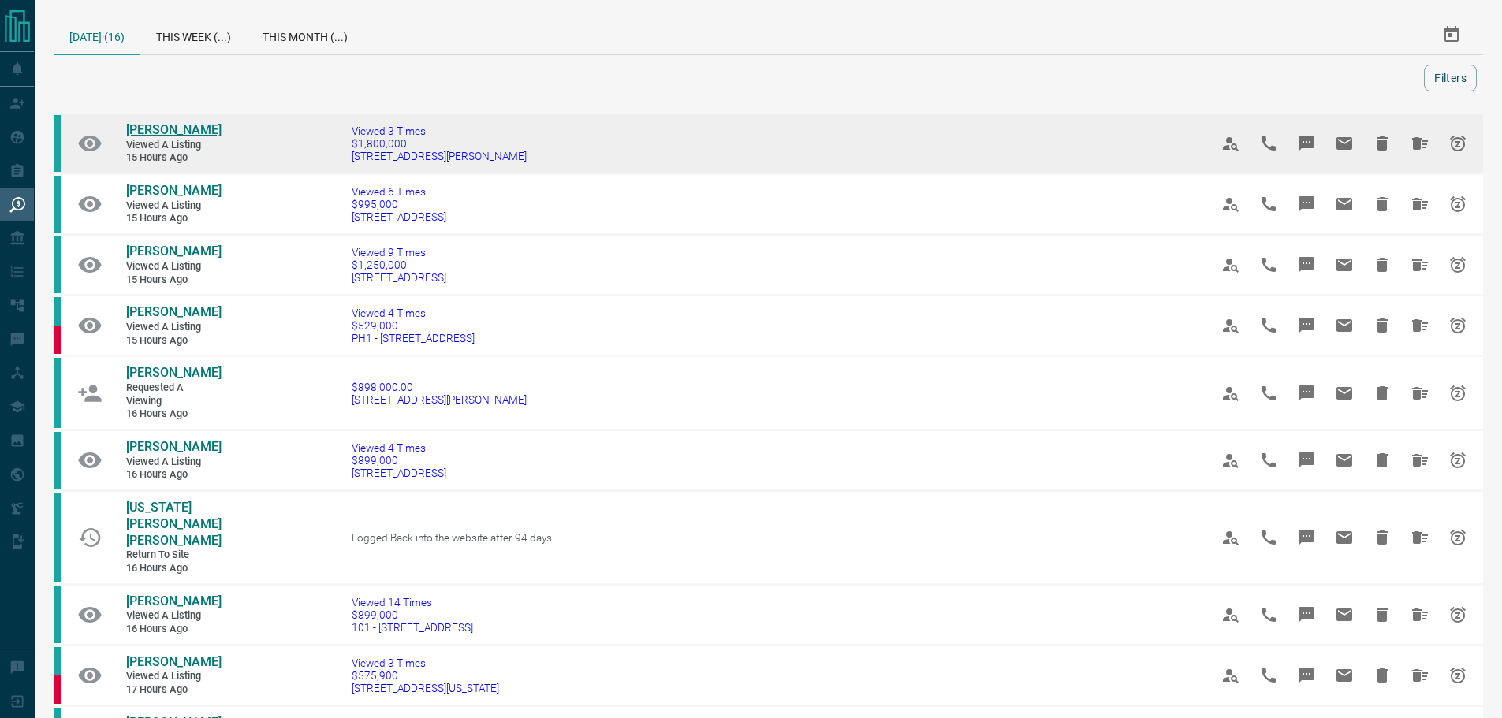
click at [203, 130] on span "[PERSON_NAME]" at bounding box center [173, 129] width 95 height 15
click at [1410, 136] on icon "Hide All from Carmen Stossel" at bounding box center [1419, 143] width 19 height 19
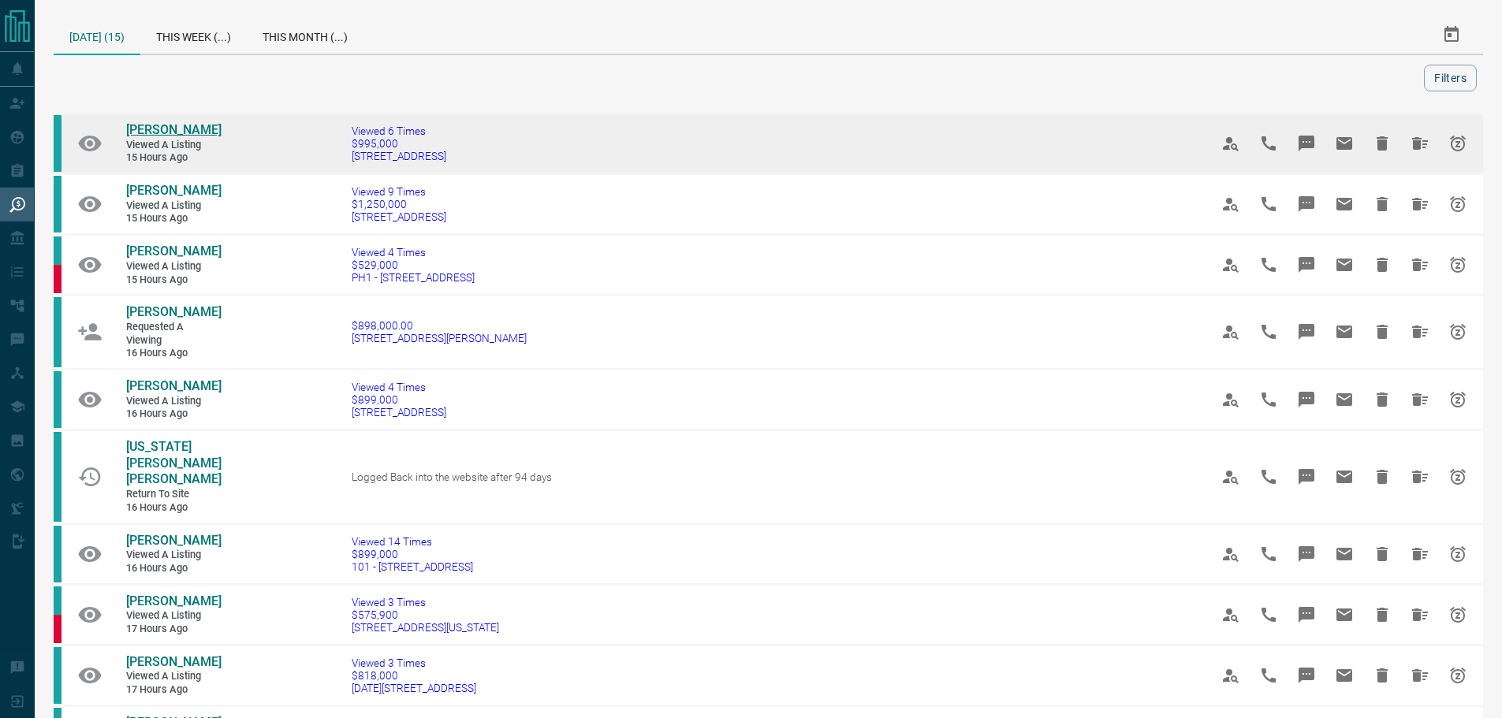
click at [163, 130] on span "[PERSON_NAME]" at bounding box center [173, 129] width 95 height 15
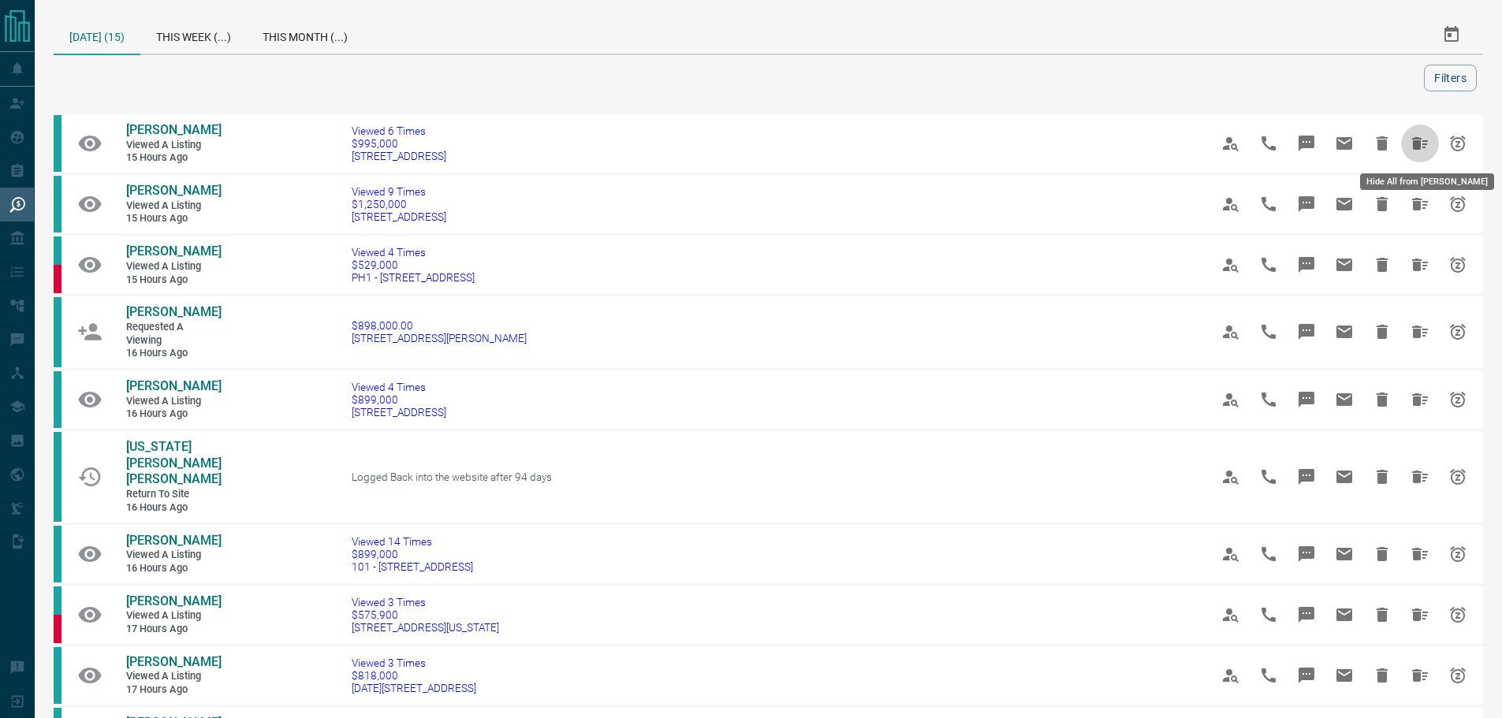
click at [1418, 142] on icon "Hide All from Derek Lau" at bounding box center [1420, 143] width 16 height 13
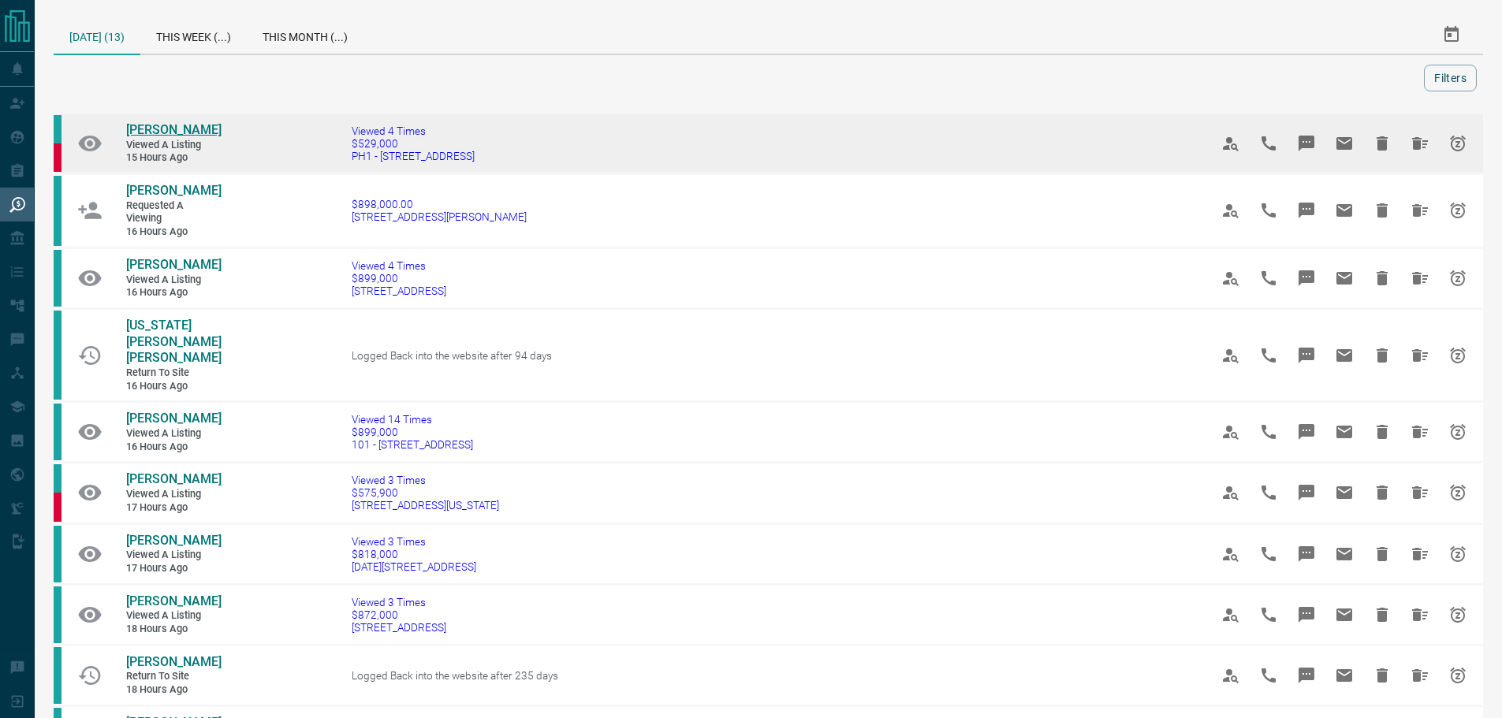
click at [169, 130] on span "[PERSON_NAME]" at bounding box center [173, 129] width 95 height 15
click at [1412, 147] on icon "Hide All from Jordan Smithe" at bounding box center [1420, 143] width 16 height 13
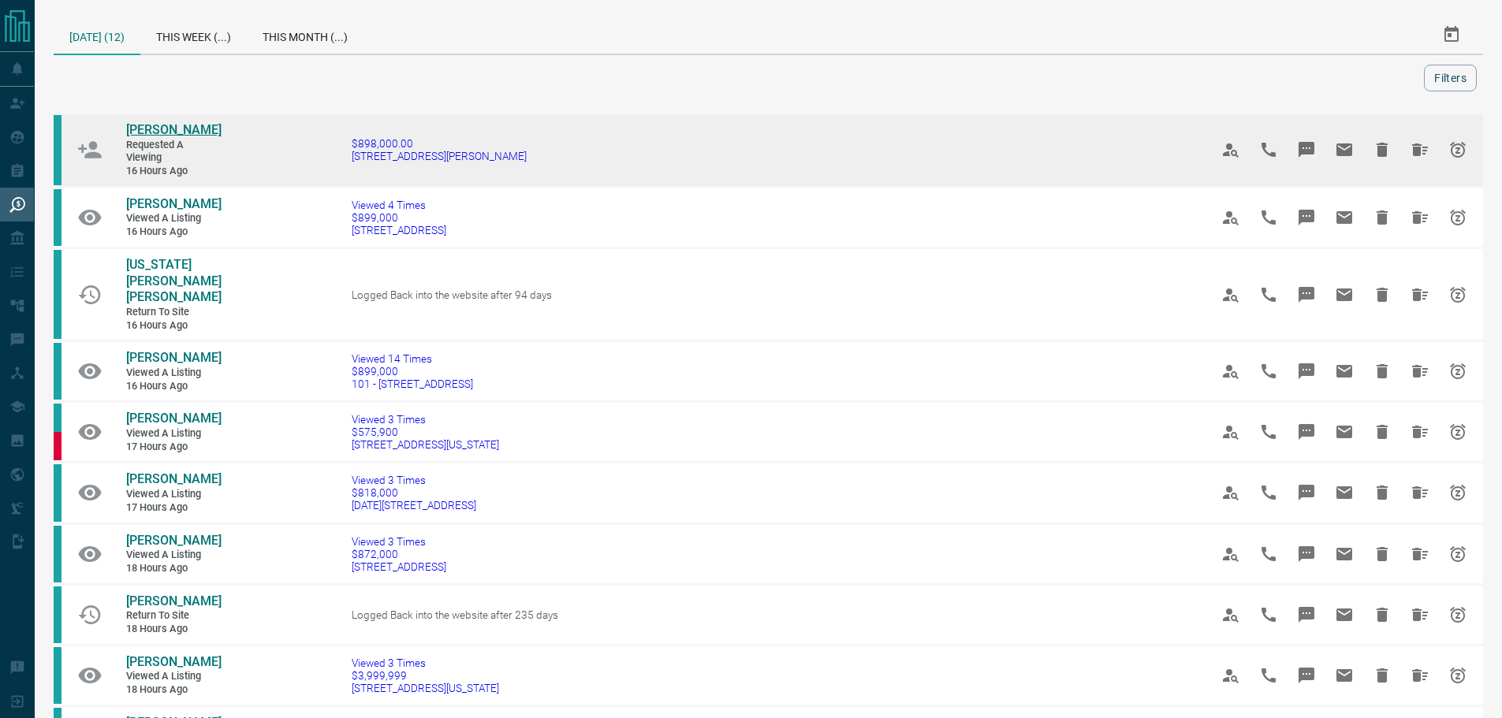
click at [155, 125] on span "[PERSON_NAME]" at bounding box center [173, 129] width 95 height 15
click at [1412, 148] on icon "Hide All from Jill Lin" at bounding box center [1420, 149] width 16 height 13
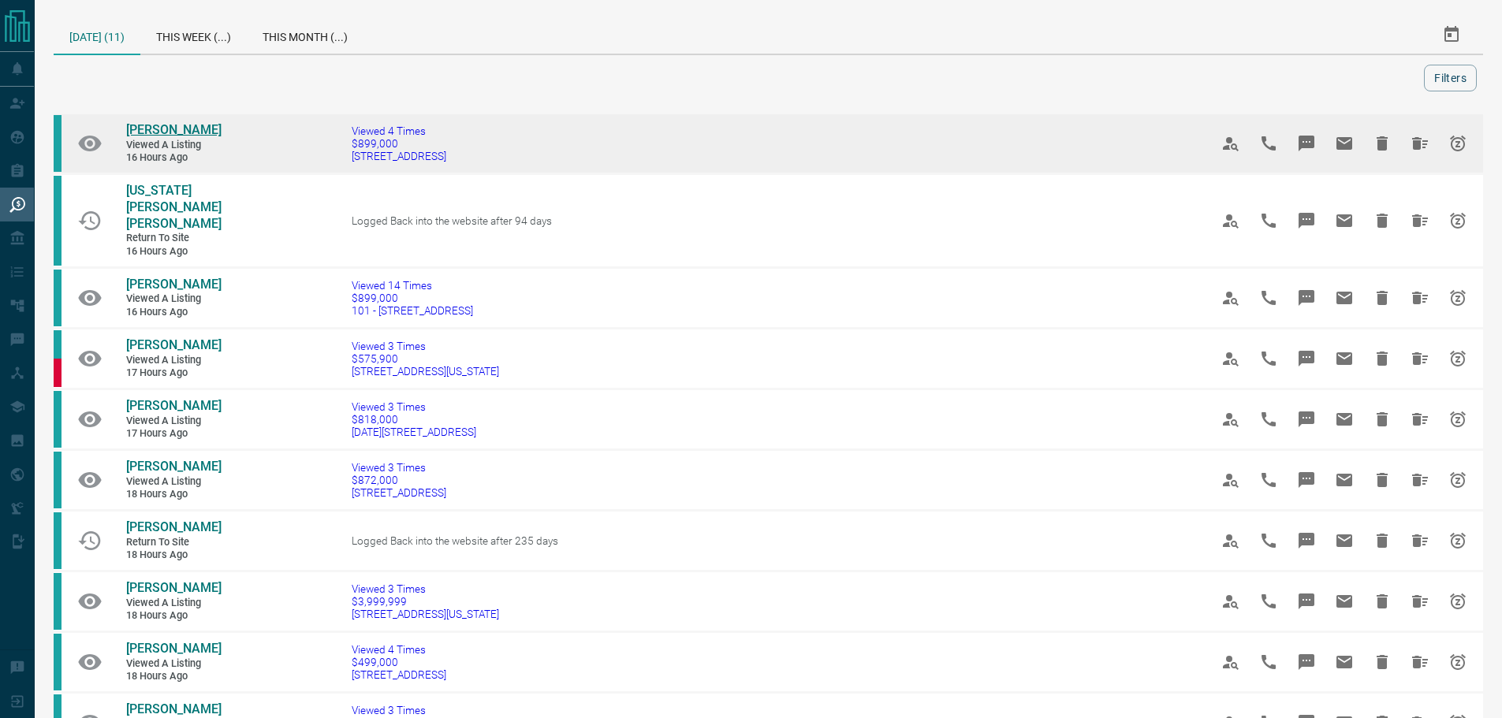
click at [151, 131] on span "[PERSON_NAME]" at bounding box center [173, 129] width 95 height 15
click at [1417, 147] on icon "Hide All from Sammi Wang" at bounding box center [1419, 143] width 19 height 19
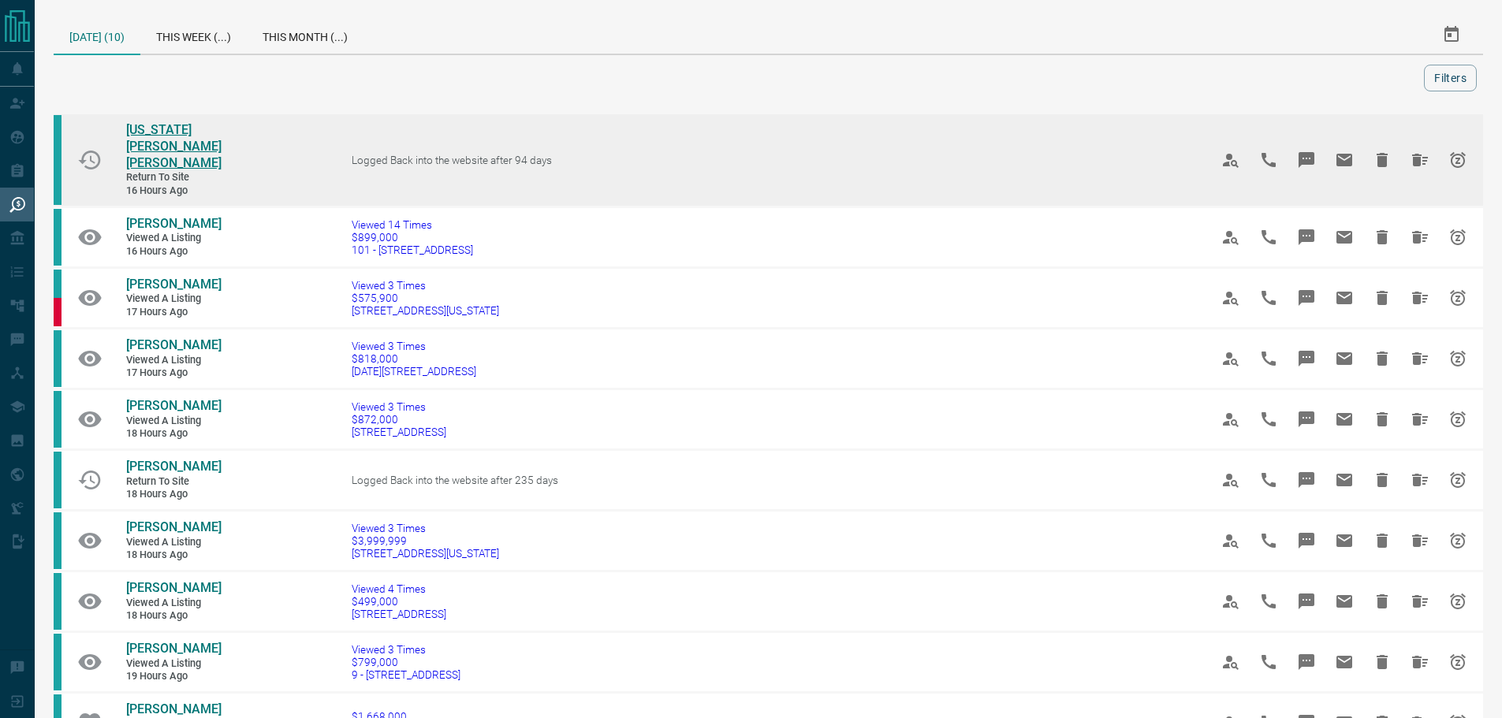
click at [173, 126] on span "[US_STATE][PERSON_NAME] [PERSON_NAME]" at bounding box center [173, 146] width 95 height 48
click at [1413, 151] on icon "Hide All from Georgia Hearn Waters" at bounding box center [1419, 160] width 19 height 19
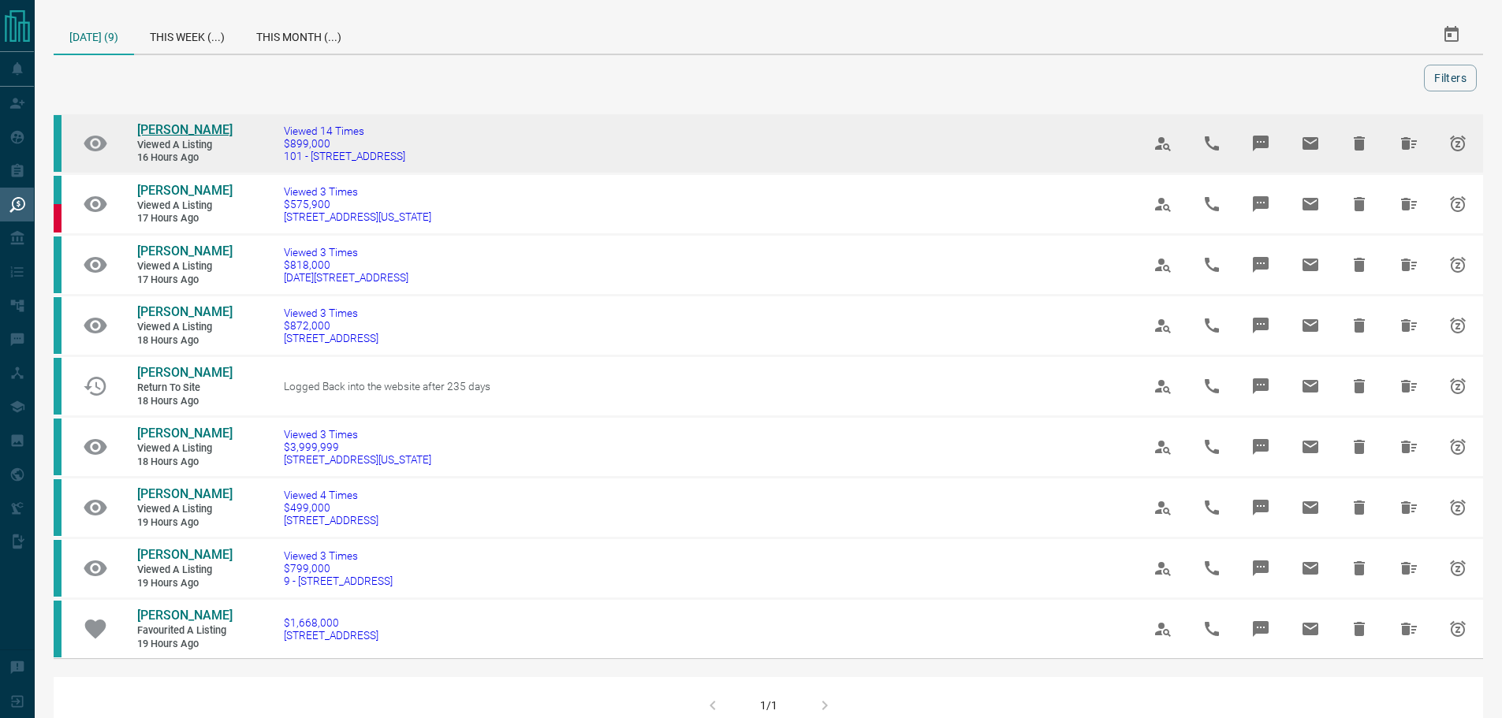
click at [194, 125] on span "[PERSON_NAME]" at bounding box center [184, 129] width 95 height 15
click at [1411, 143] on icon "Hide All from Stephanie Smith" at bounding box center [1408, 143] width 19 height 19
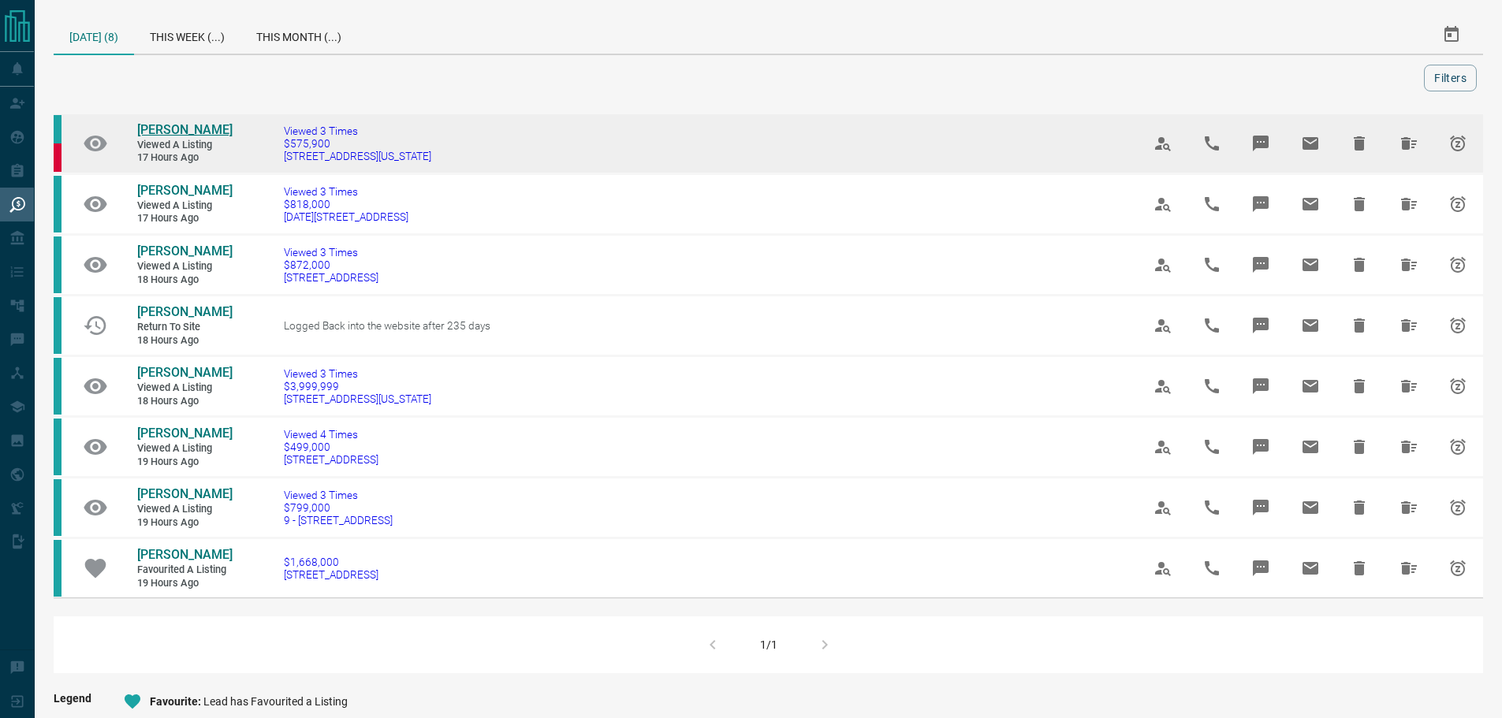
click at [147, 132] on span "[PERSON_NAME]" at bounding box center [184, 129] width 95 height 15
click at [1398, 149] on button "Hide All from Liliana Zlate" at bounding box center [1409, 144] width 38 height 38
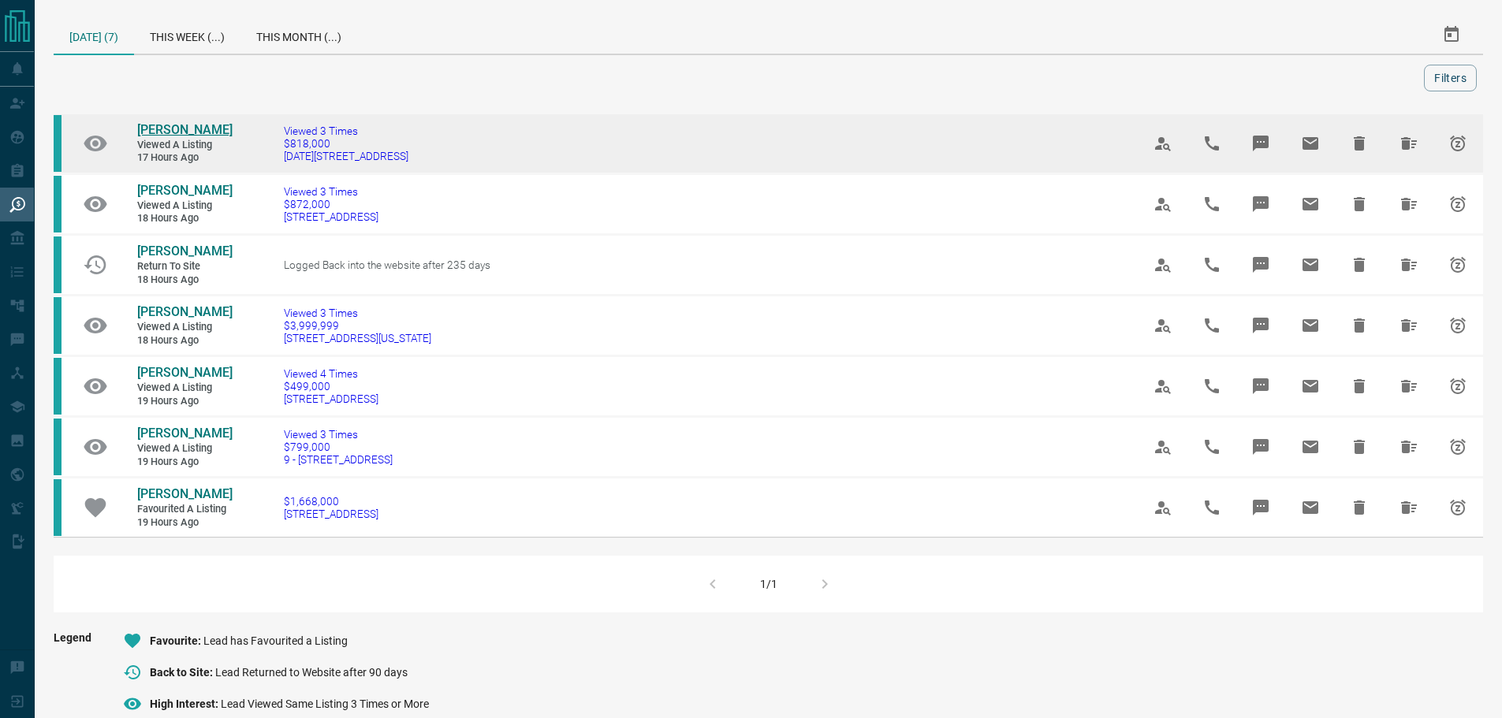
click at [188, 128] on span "[PERSON_NAME]" at bounding box center [184, 129] width 95 height 15
click at [1406, 141] on icon "Hide All from Jan Bartosek" at bounding box center [1409, 143] width 16 height 13
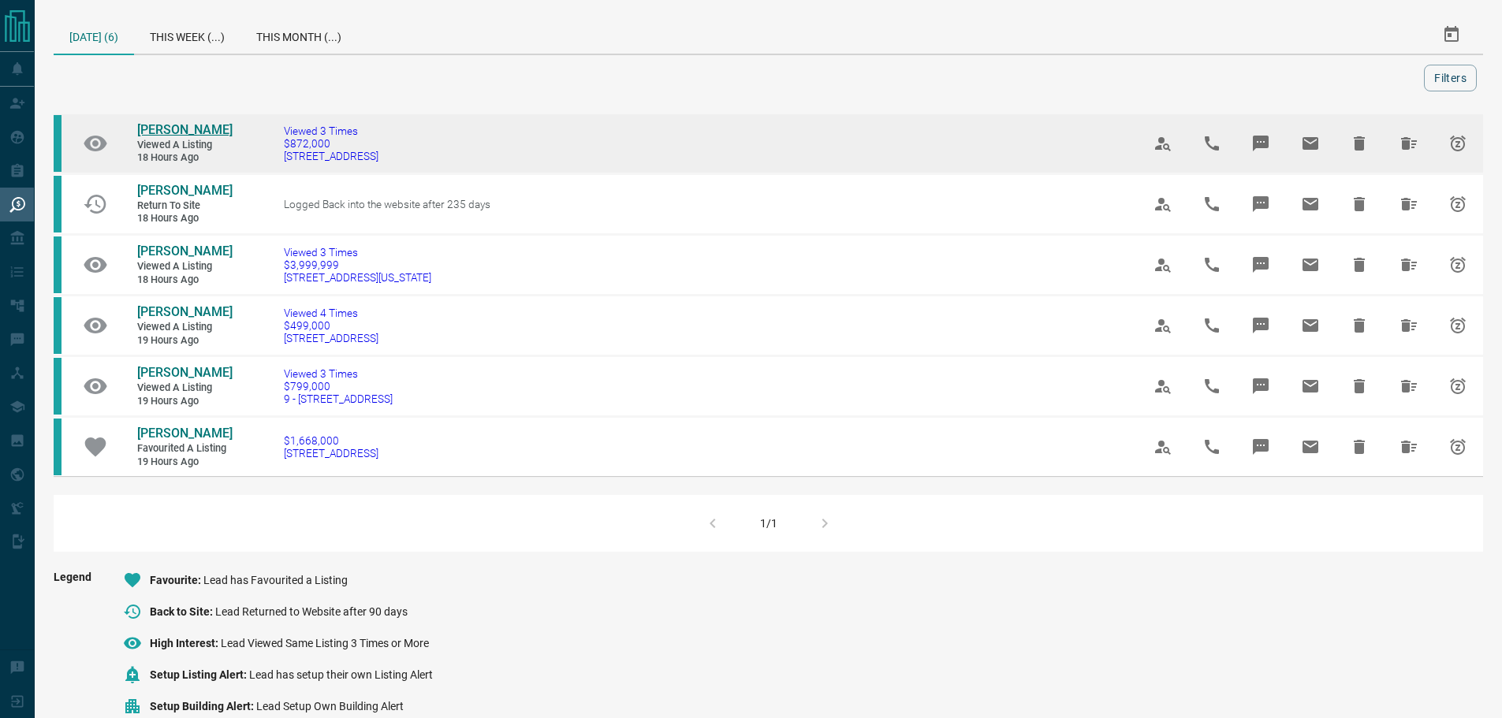
click at [182, 130] on span "[PERSON_NAME]" at bounding box center [184, 129] width 95 height 15
click at [1399, 143] on icon "Hide All from Sofia Lopez" at bounding box center [1408, 143] width 19 height 19
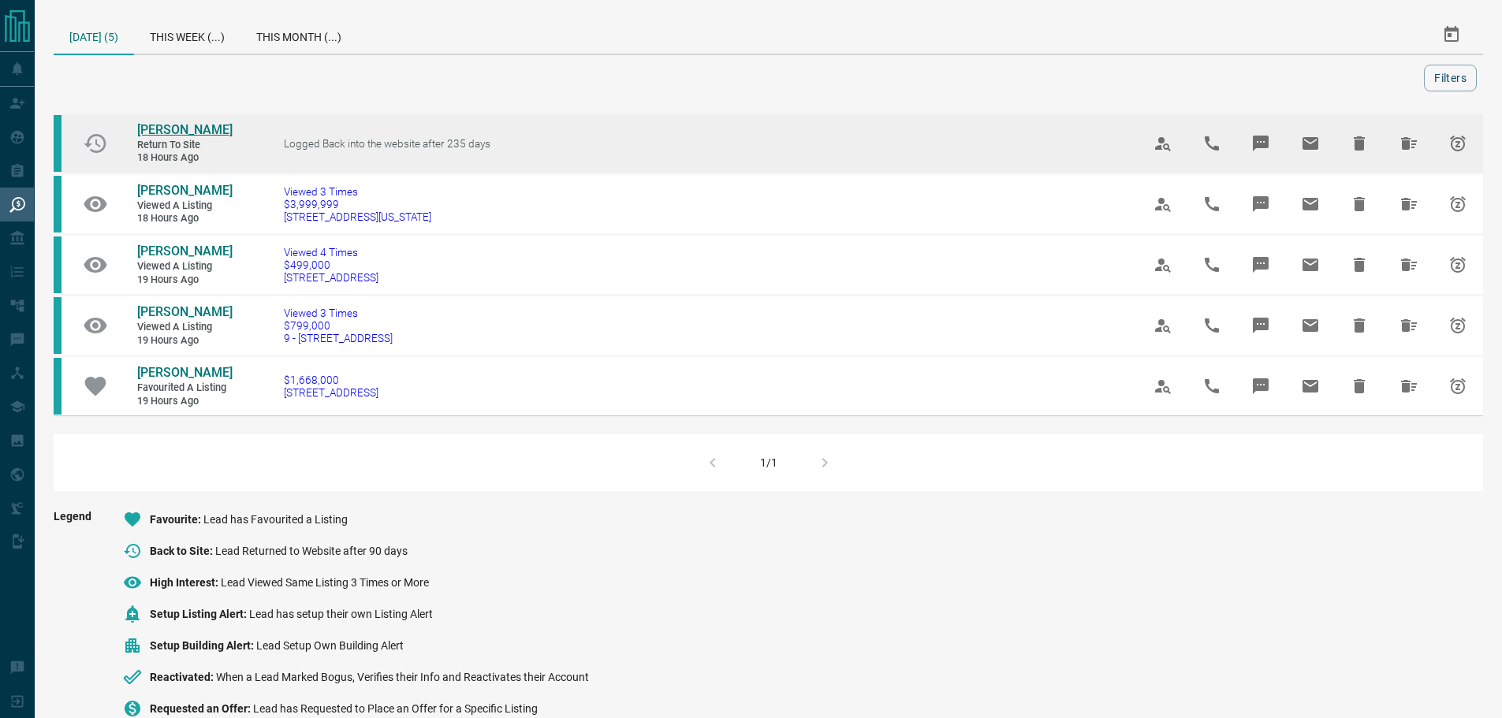
click at [168, 125] on span "[PERSON_NAME]" at bounding box center [184, 129] width 95 height 15
click at [1409, 150] on icon "Hide All from Samantha Richard" at bounding box center [1409, 143] width 16 height 13
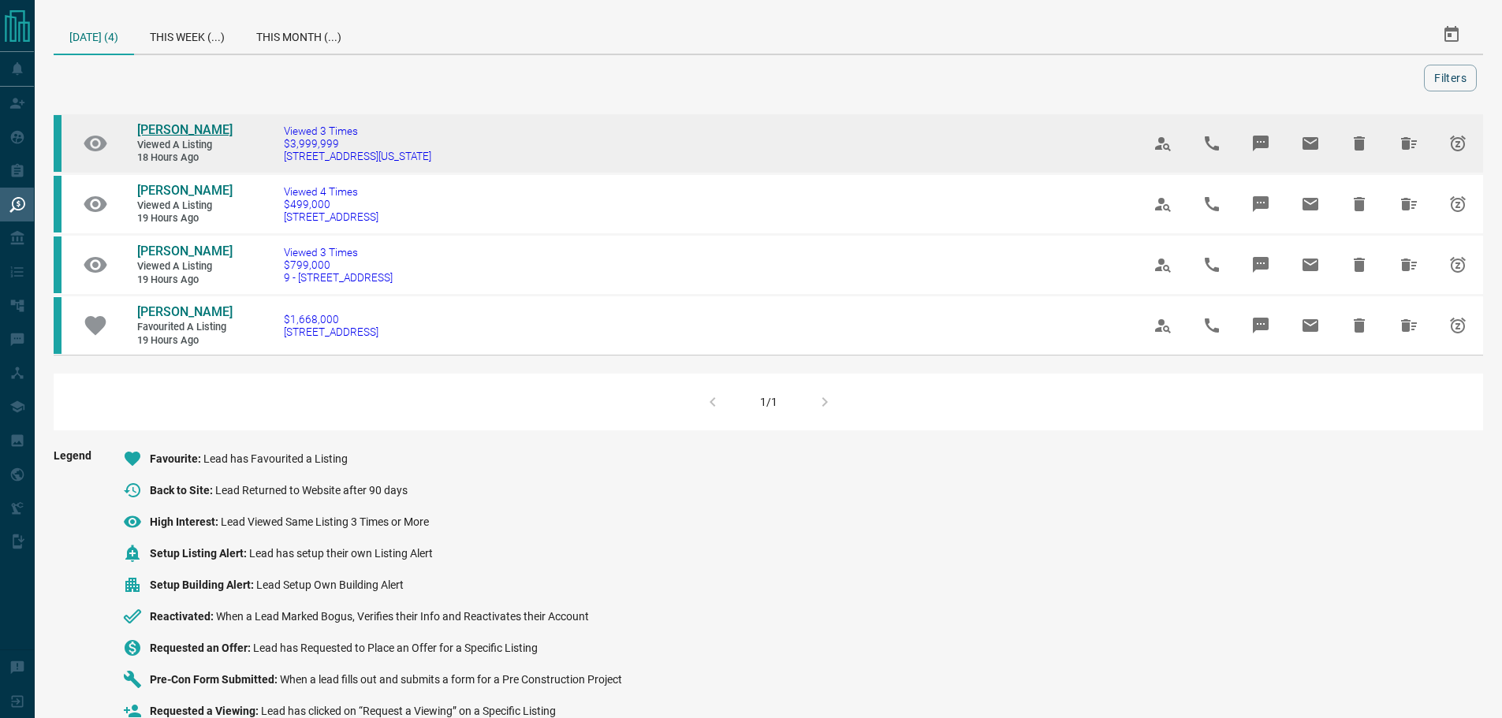
click at [164, 125] on span "[PERSON_NAME]" at bounding box center [184, 129] width 95 height 15
click at [1409, 136] on icon "Hide All from Yumi W" at bounding box center [1408, 143] width 19 height 19
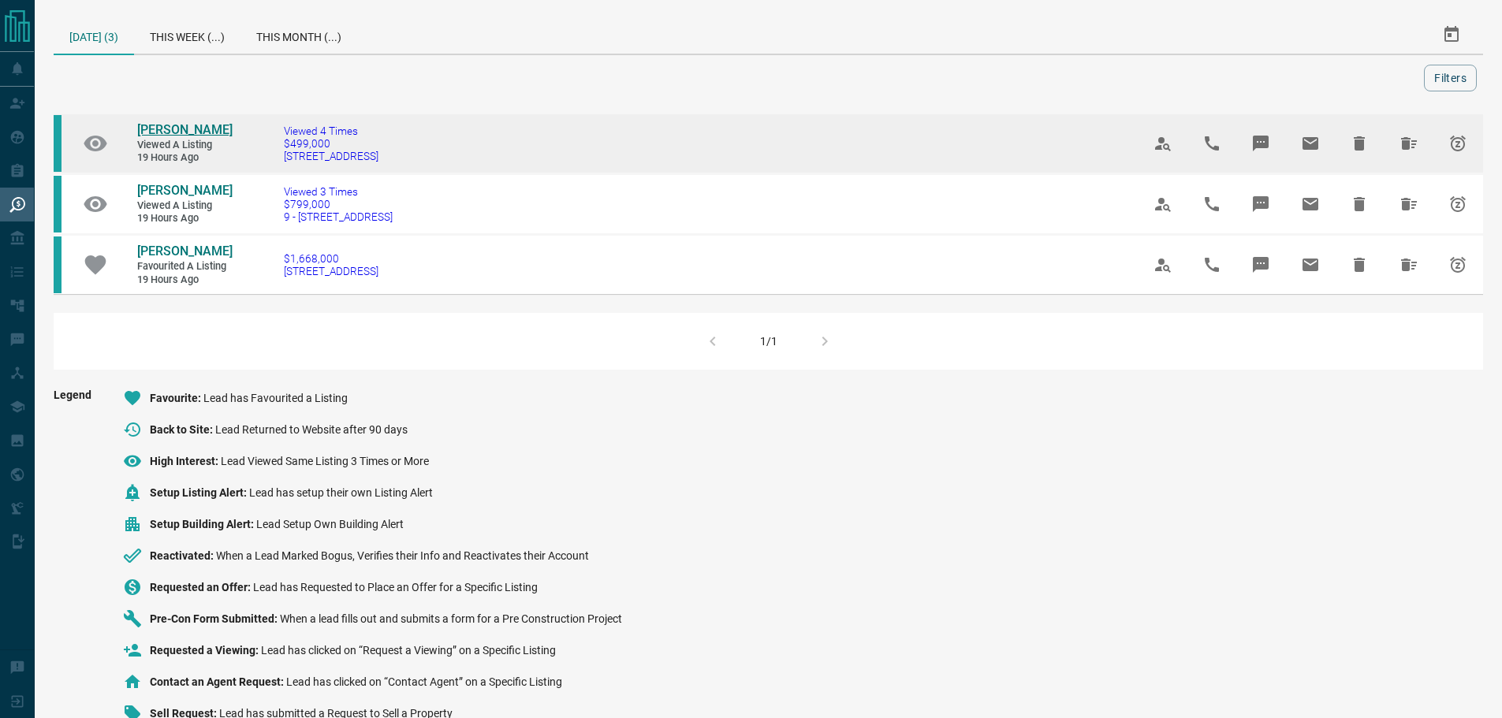
click at [171, 128] on span "[PERSON_NAME]" at bounding box center [184, 129] width 95 height 15
click at [1413, 146] on icon "Hide All from Cong Li" at bounding box center [1408, 143] width 19 height 19
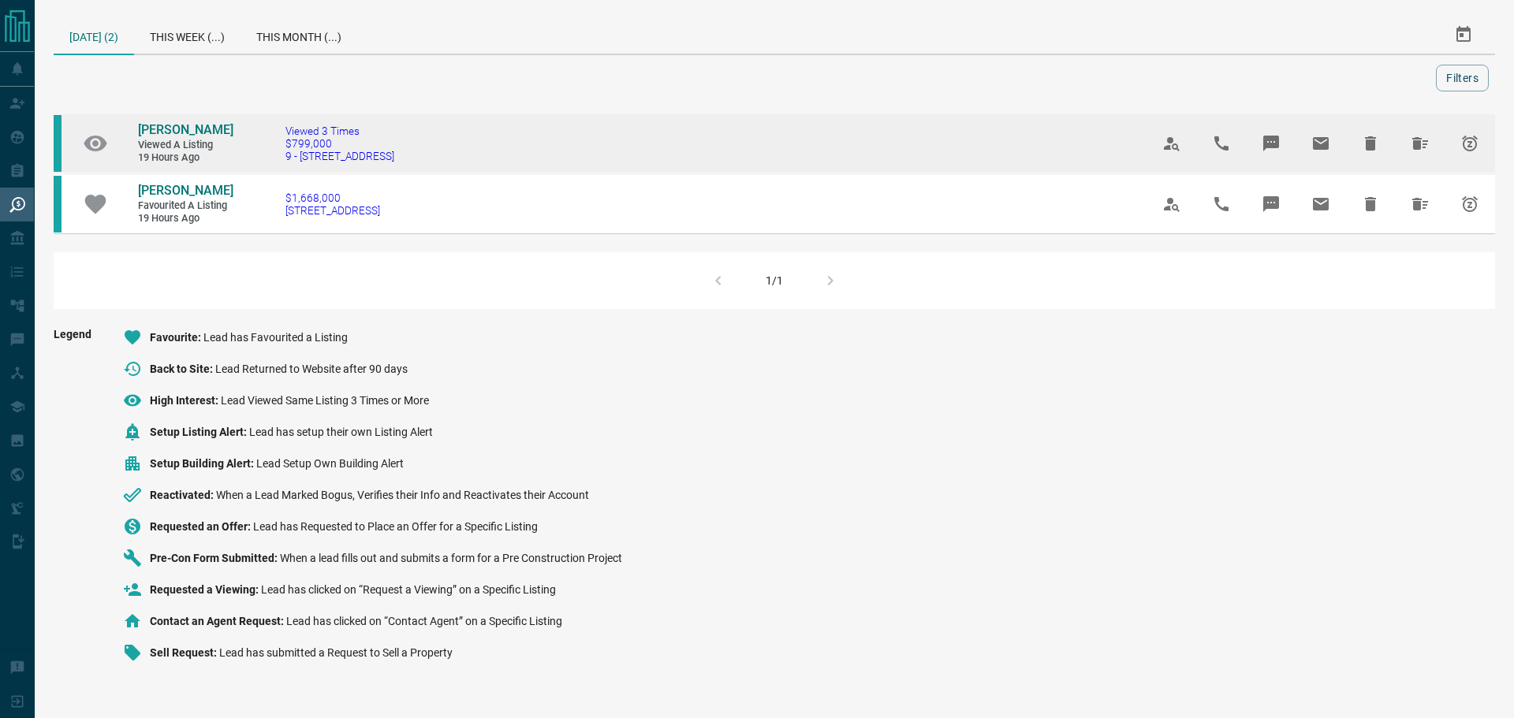
click at [162, 117] on td "[PERSON_NAME] Viewed a Listing 19 hours ago" at bounding box center [173, 143] width 118 height 58
click at [162, 130] on span "[PERSON_NAME]" at bounding box center [185, 129] width 95 height 15
click at [1417, 149] on icon "Hide All from Ryan Cobal" at bounding box center [1420, 143] width 16 height 13
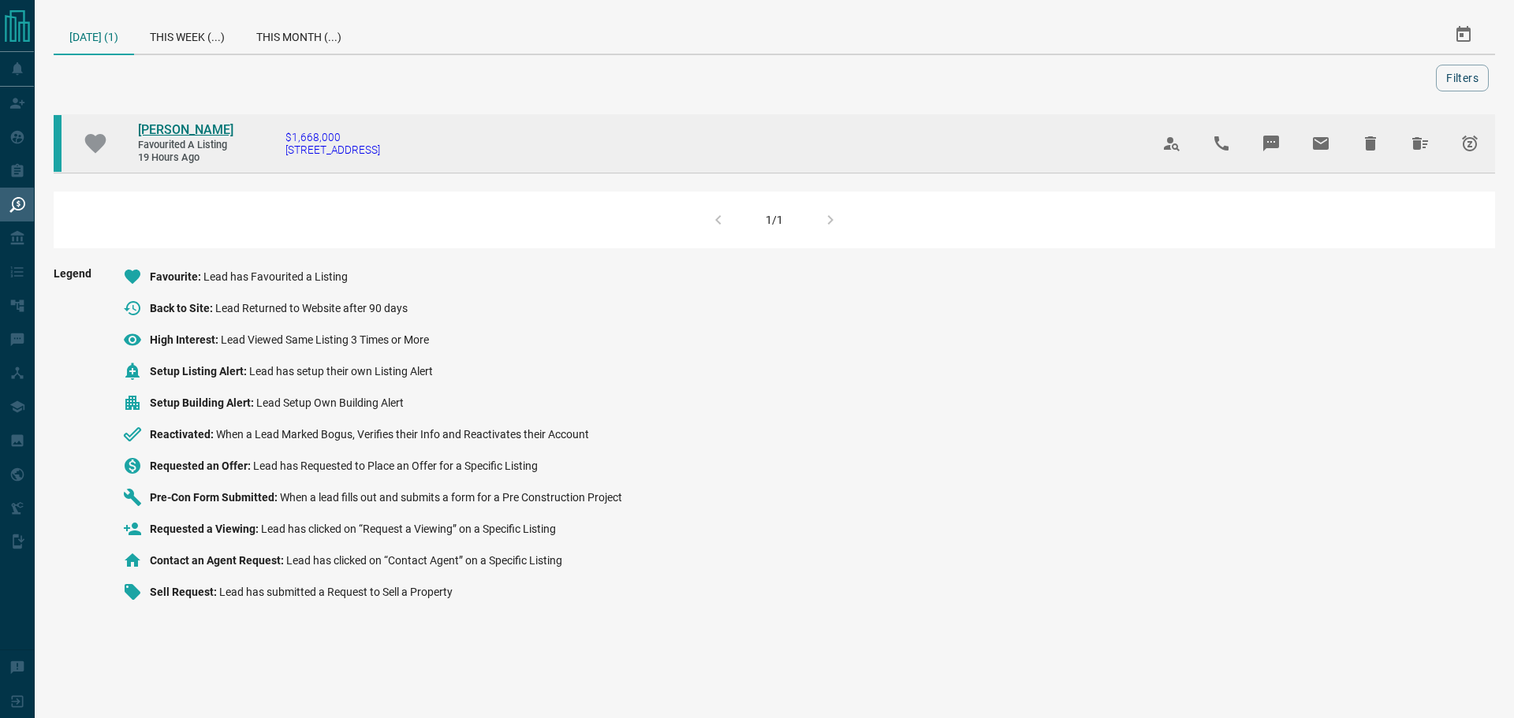
click at [210, 130] on span "[PERSON_NAME]" at bounding box center [185, 129] width 95 height 15
click at [1412, 154] on button "Hide All from Raymond Tang" at bounding box center [1420, 144] width 38 height 38
